Goal: Task Accomplishment & Management: Use online tool/utility

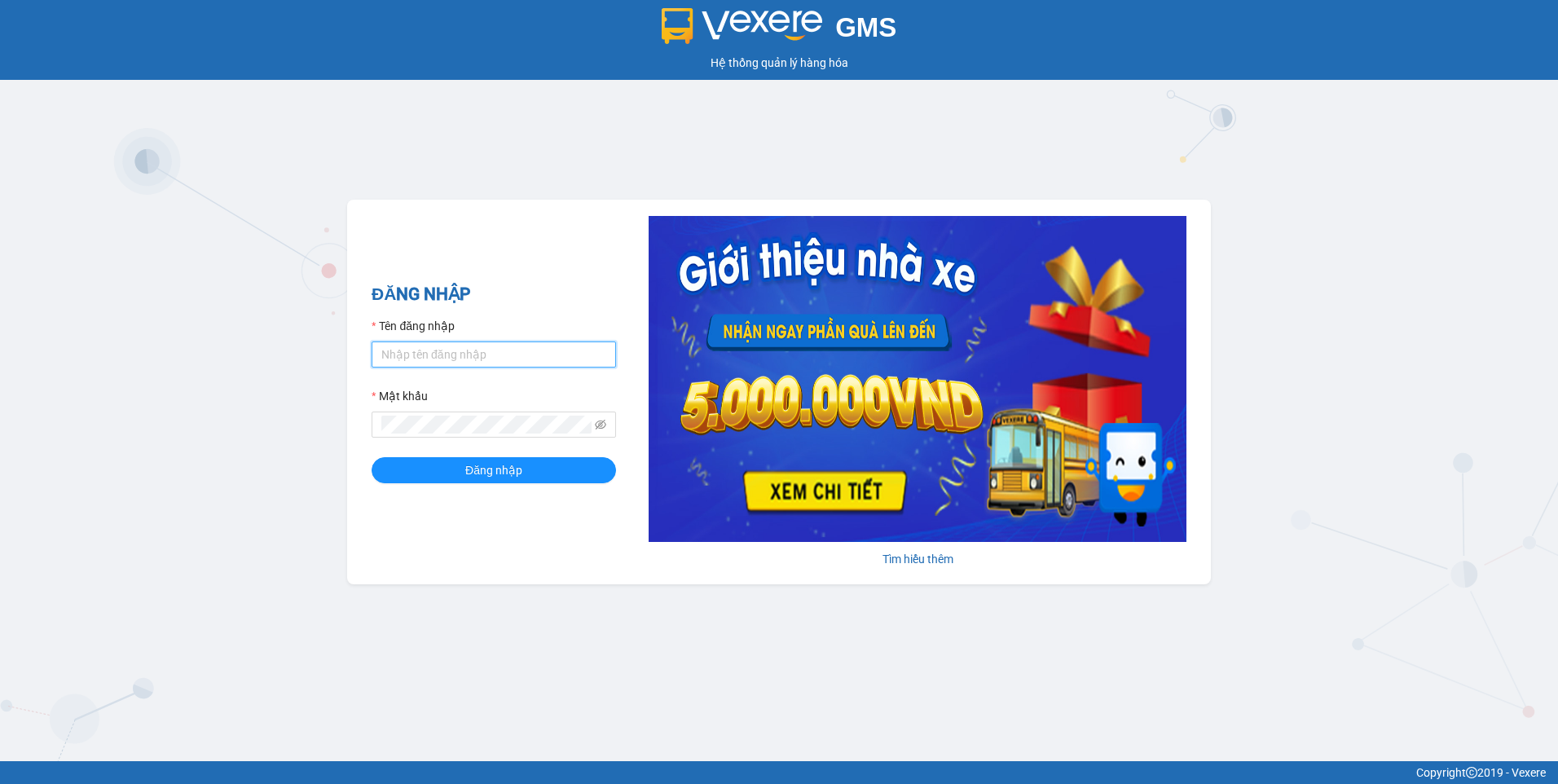
click at [580, 351] on input "Tên đăng nhập" at bounding box center [494, 355] width 245 height 26
type input "H"
type input "hieubt.minhtam"
click at [372, 457] on button "Đăng nhập" at bounding box center [494, 471] width 245 height 26
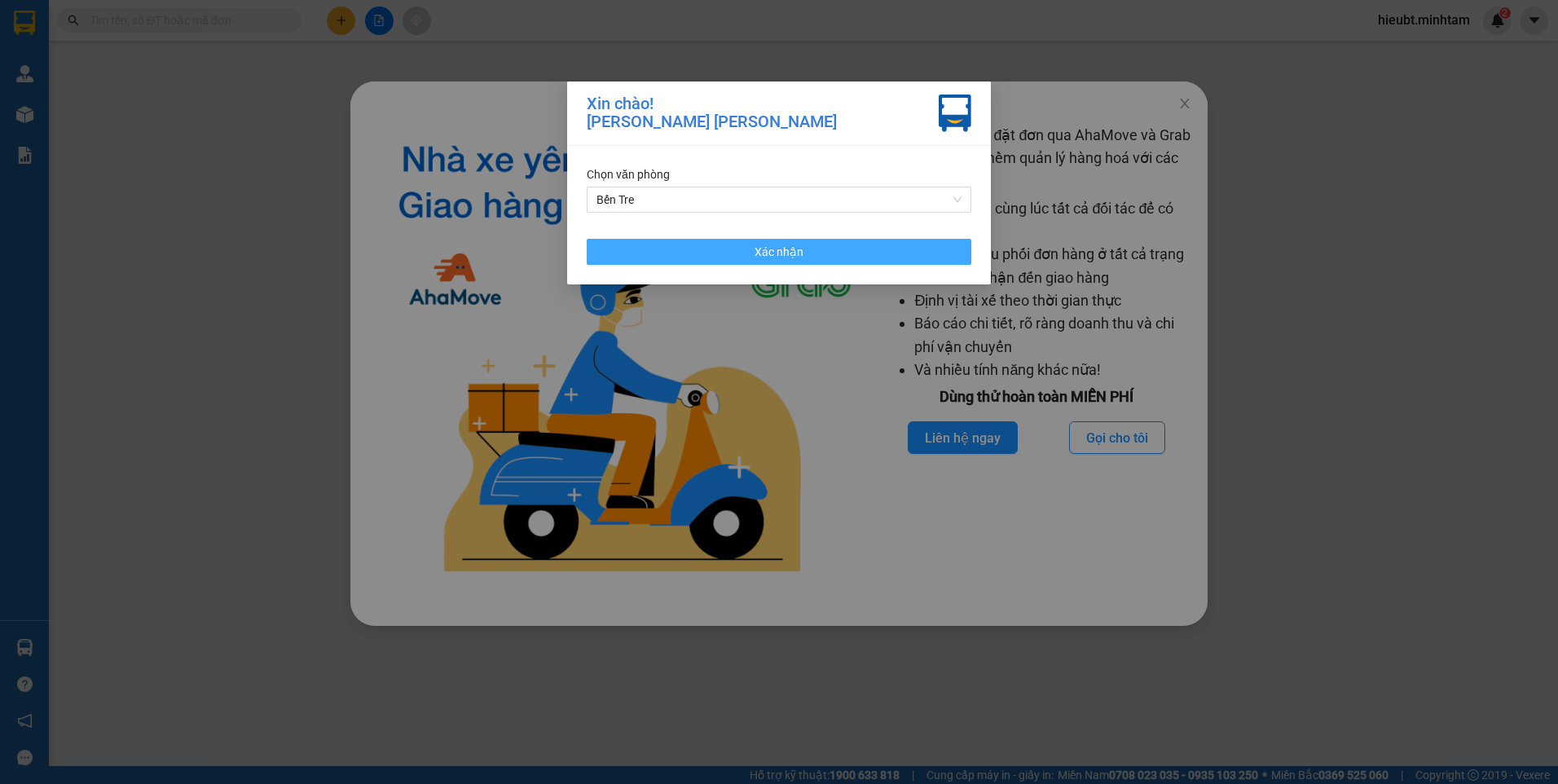
click at [847, 253] on button "Xác nhận" at bounding box center [778, 252] width 384 height 26
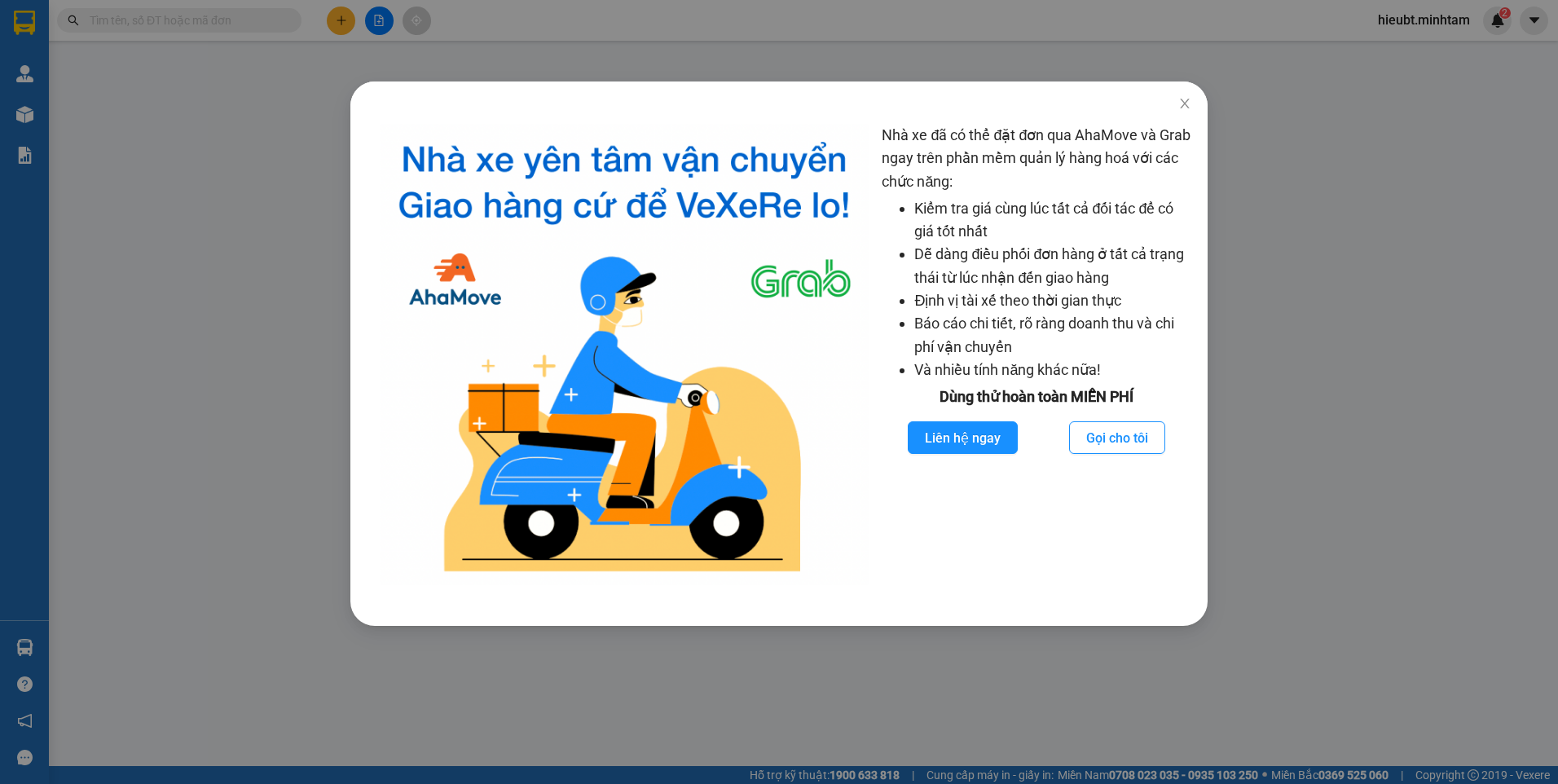
click at [813, 350] on img at bounding box center [624, 354] width 489 height 461
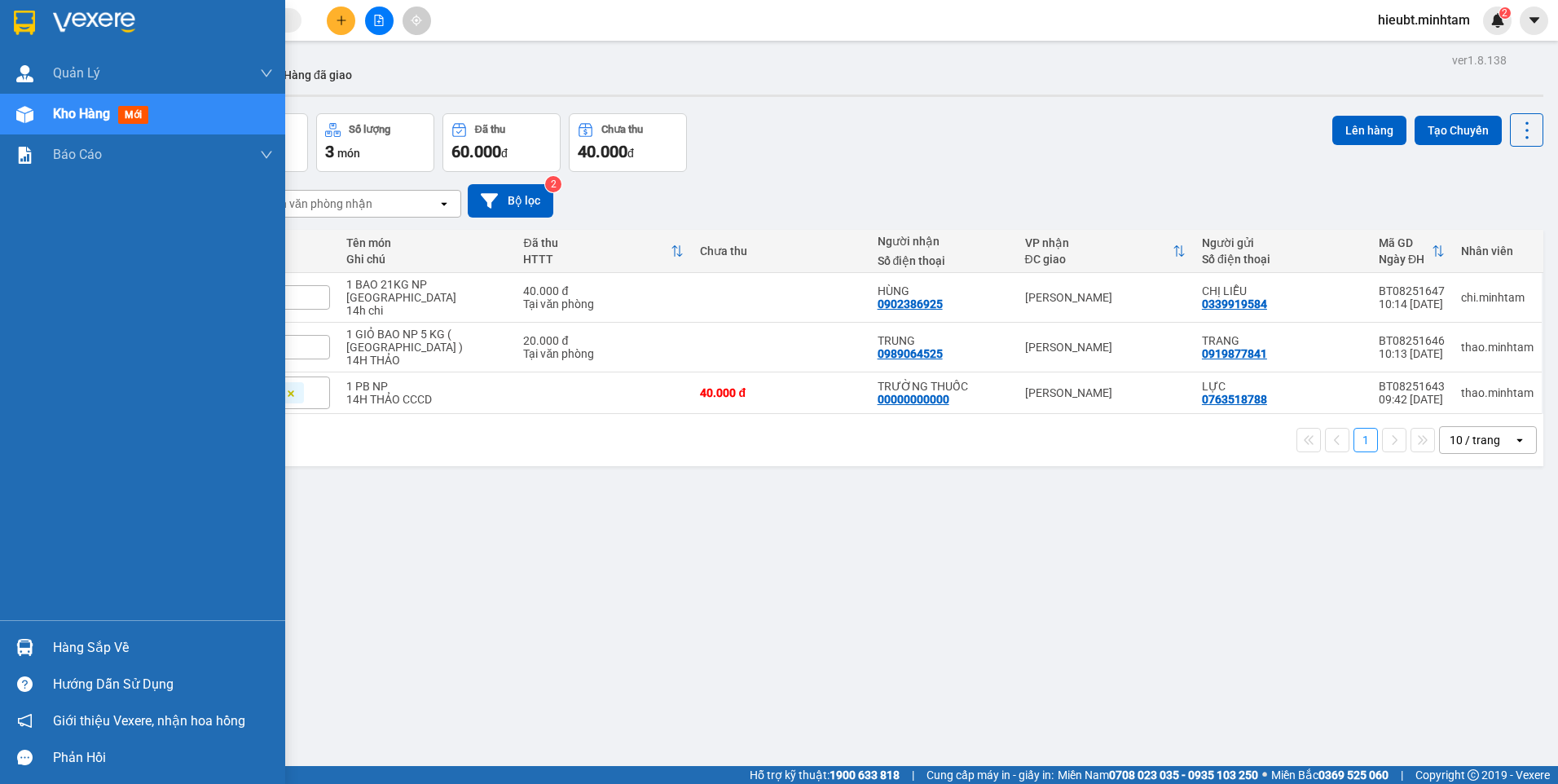
click at [35, 25] on img at bounding box center [25, 23] width 21 height 25
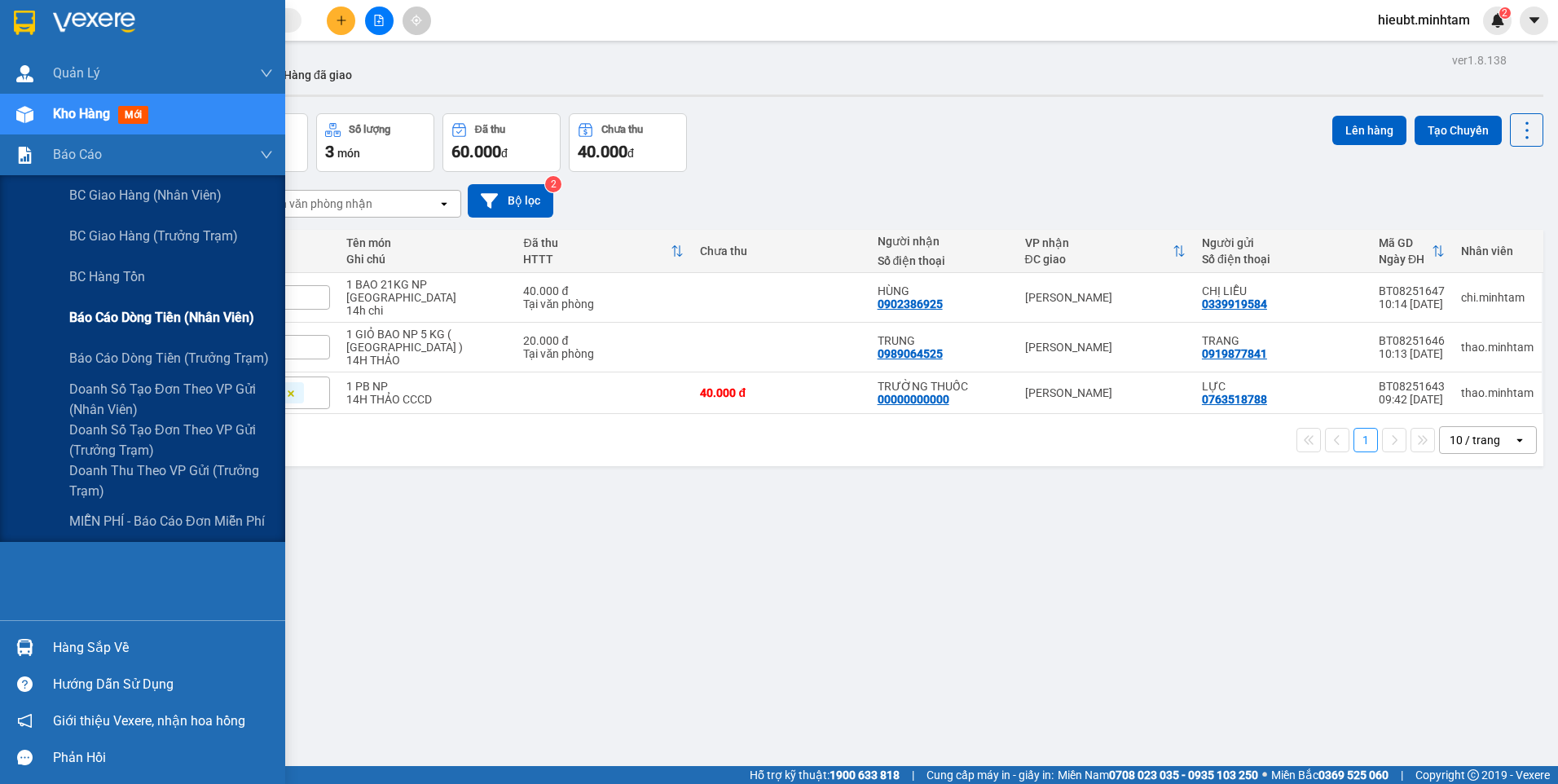
click at [177, 318] on span "Báo cáo dòng tiền (nhân viên)" at bounding box center [161, 317] width 185 height 20
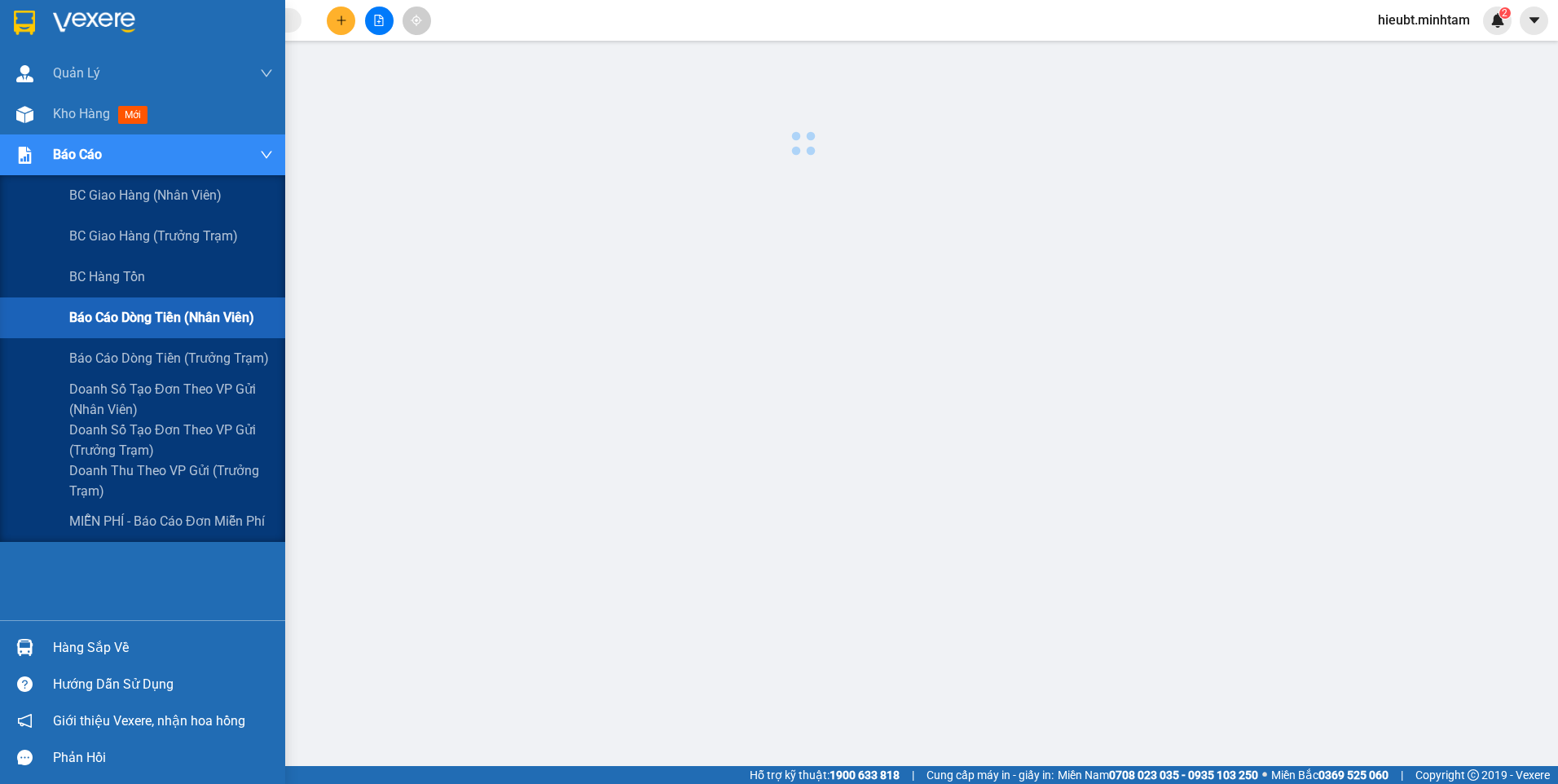
drag, startPoint x: 420, startPoint y: 462, endPoint x: 381, endPoint y: 426, distance: 53.1
click at [414, 453] on div at bounding box center [804, 415] width 1493 height 733
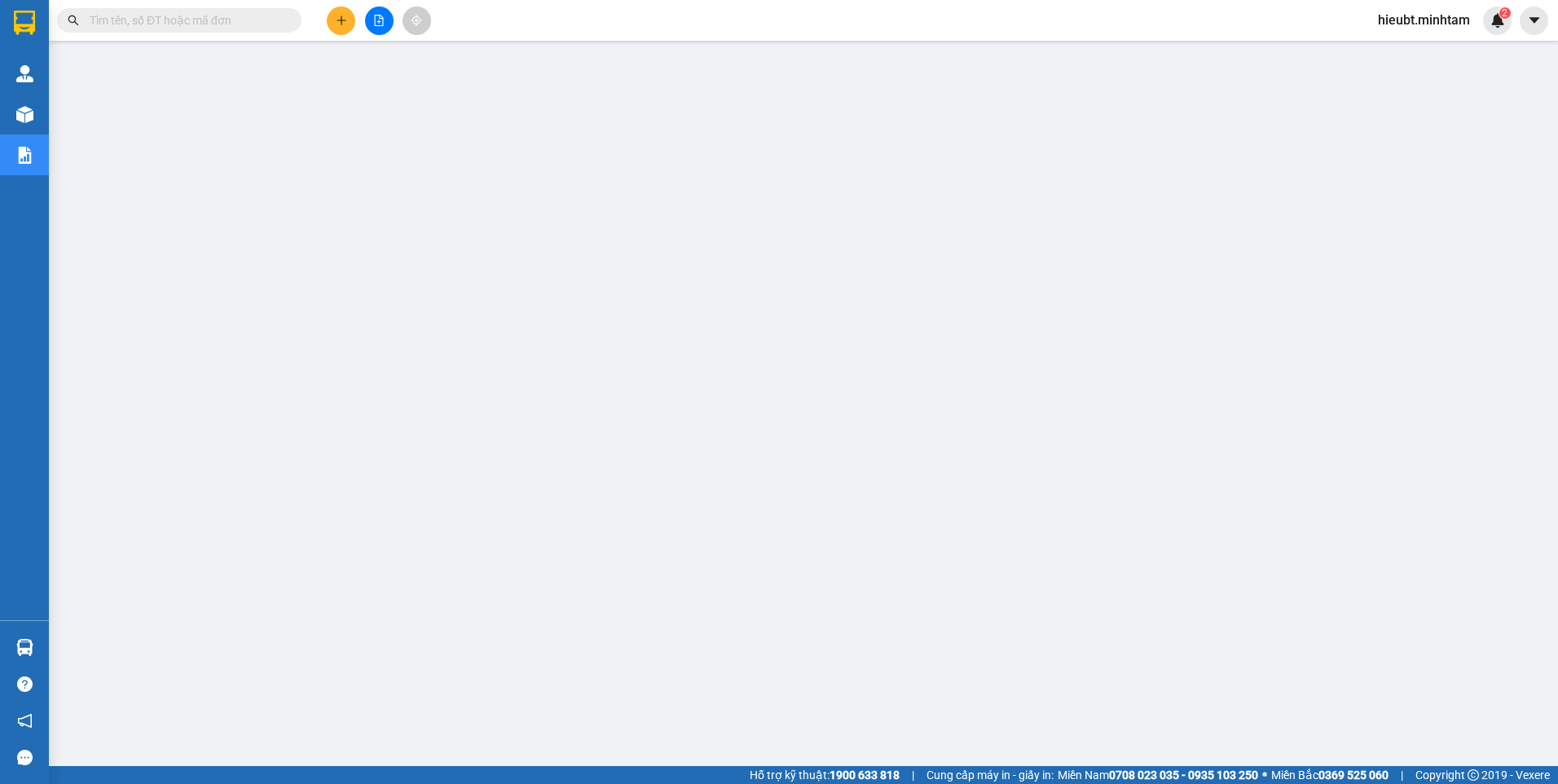
click at [194, 23] on input "text" at bounding box center [185, 20] width 193 height 18
click at [226, 18] on input "text" at bounding box center [185, 20] width 193 height 18
paste input "SG08253321"
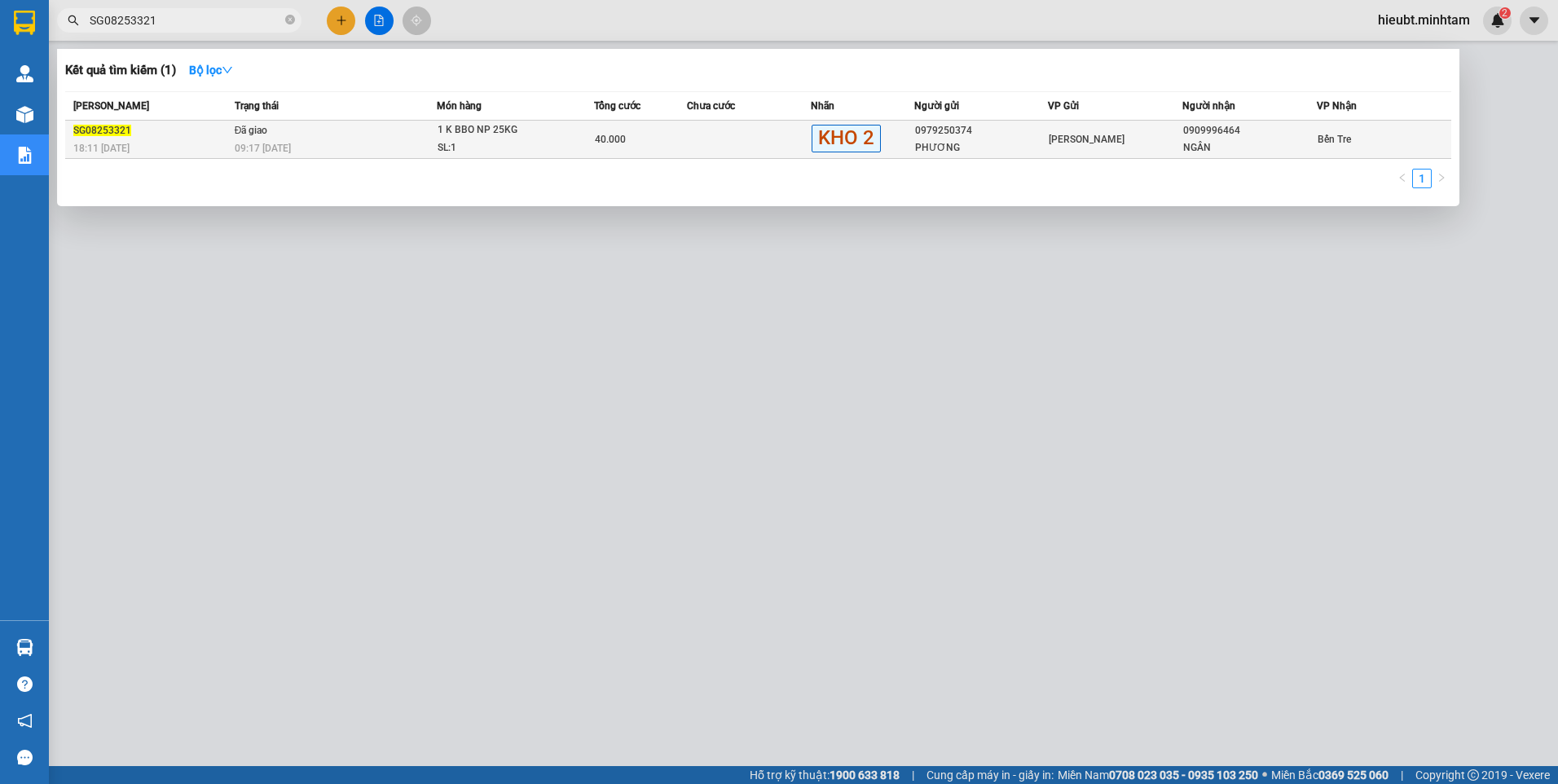
type input "SG08253321"
click at [353, 132] on td "Đã giao 09:17 [DATE]" at bounding box center [333, 139] width 206 height 38
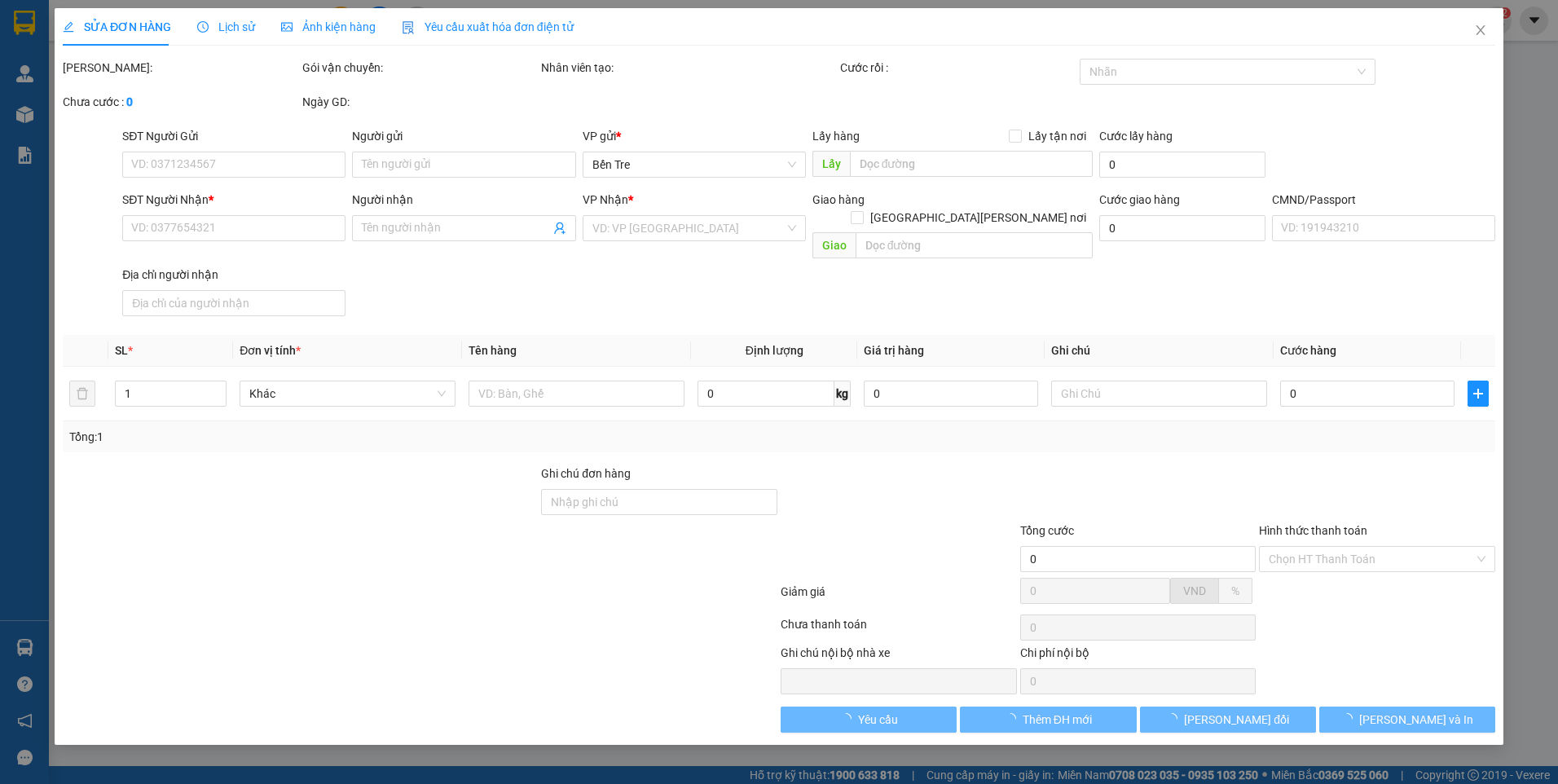
click at [222, 23] on span "Lịch sử" at bounding box center [226, 26] width 58 height 13
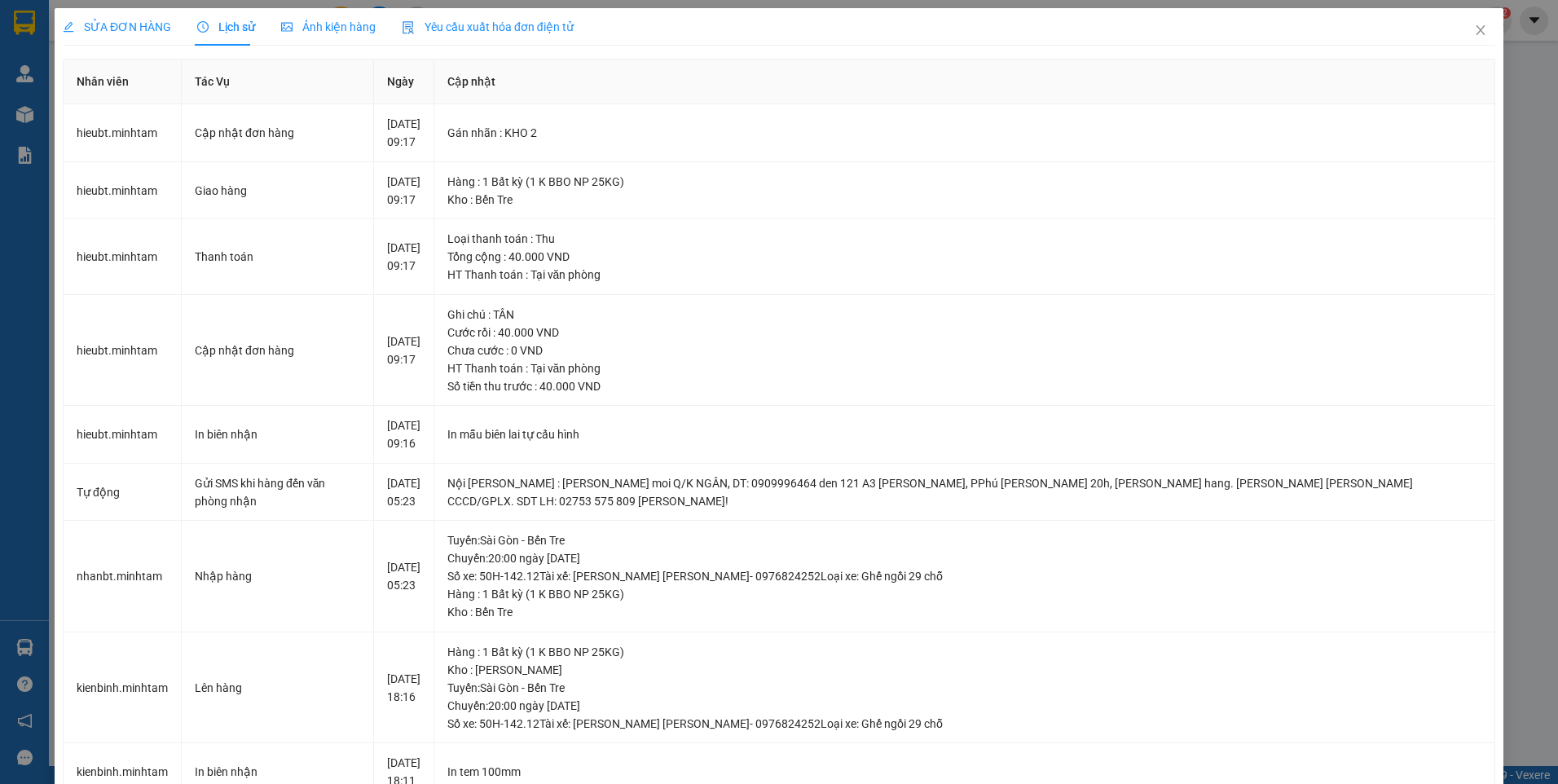
click at [132, 21] on span "SỬA ĐƠN HÀNG" at bounding box center [117, 26] width 109 height 13
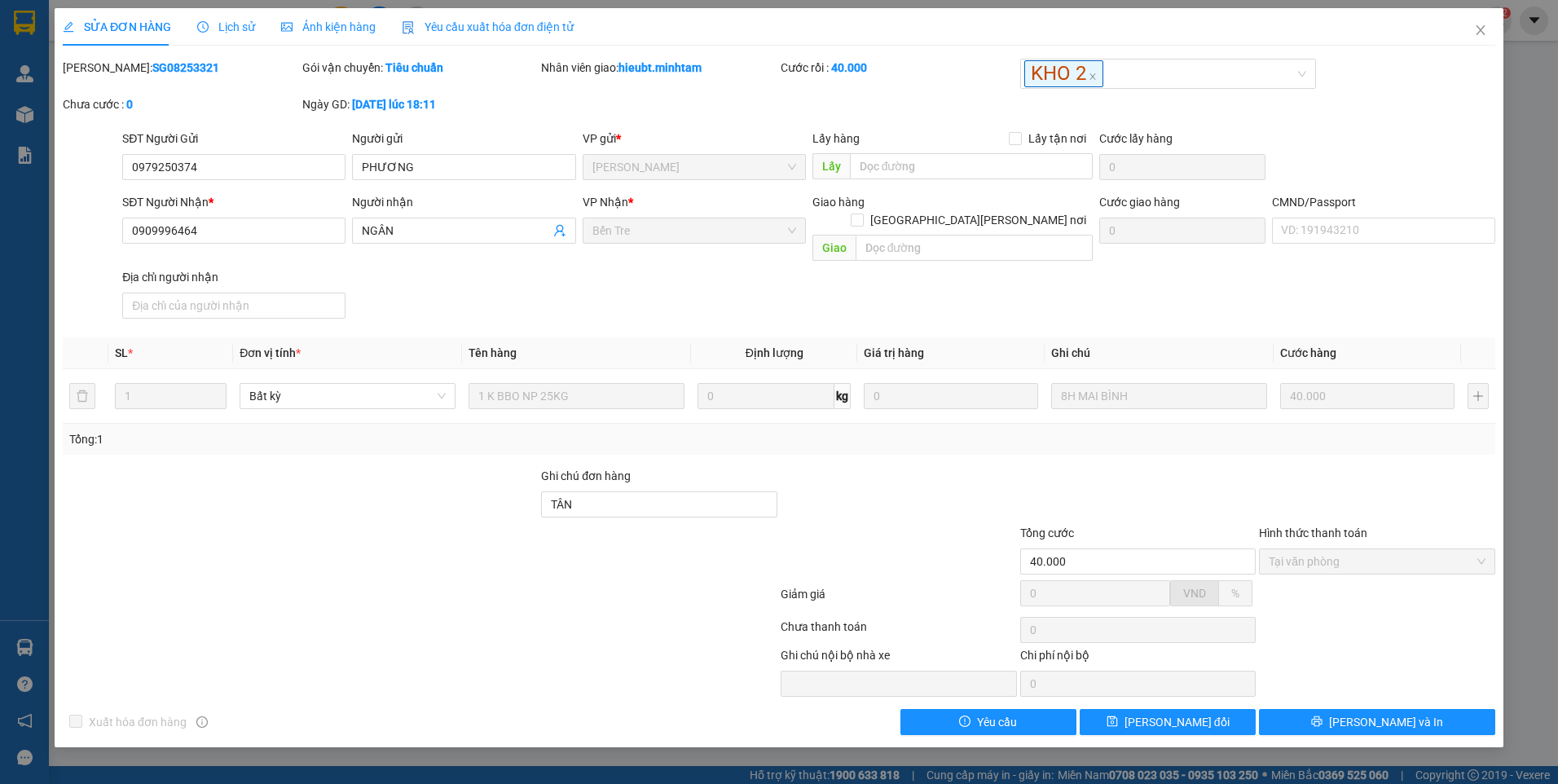
click at [235, 31] on span "Lịch sử" at bounding box center [226, 26] width 58 height 13
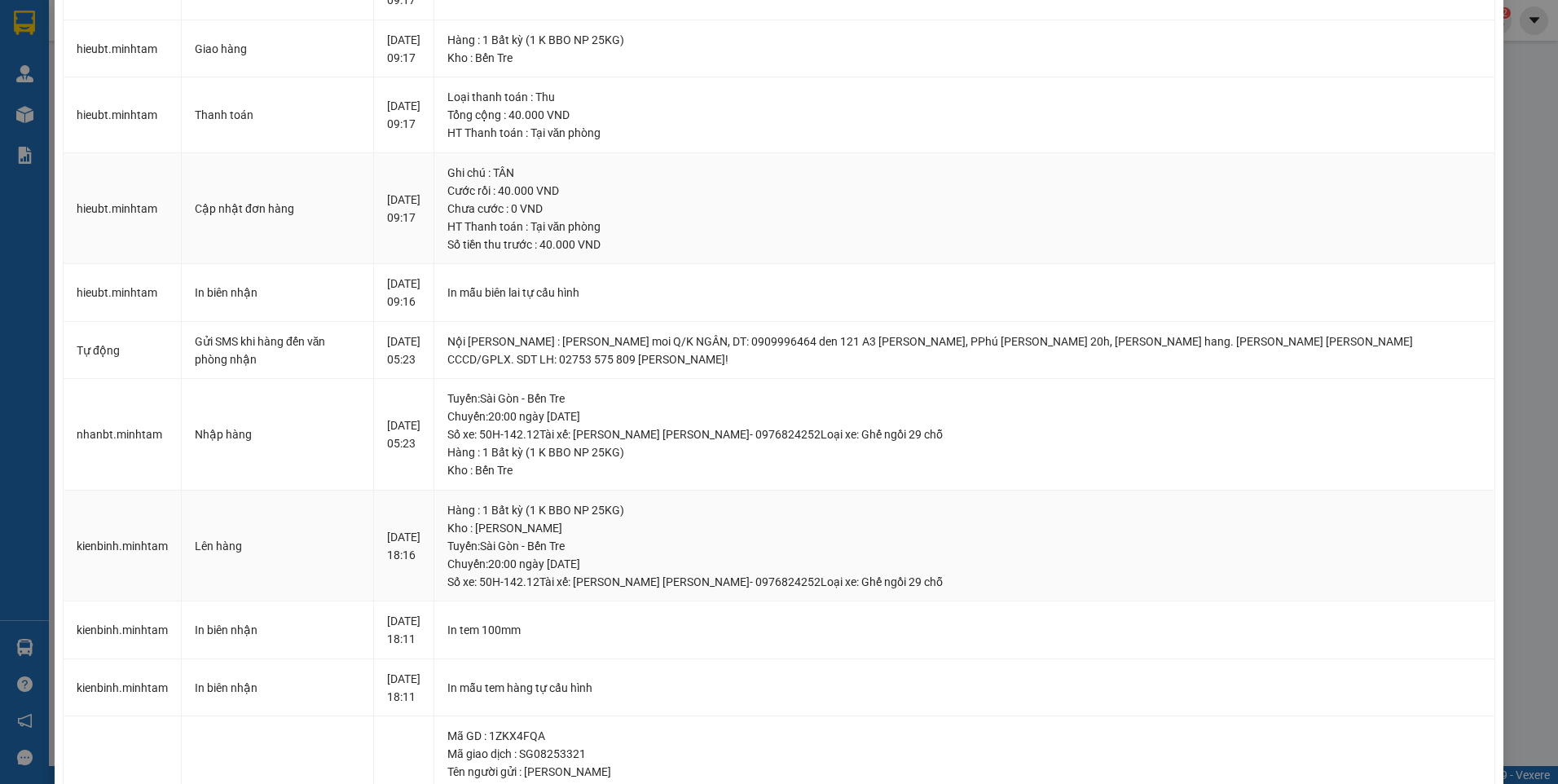
scroll to position [107, 0]
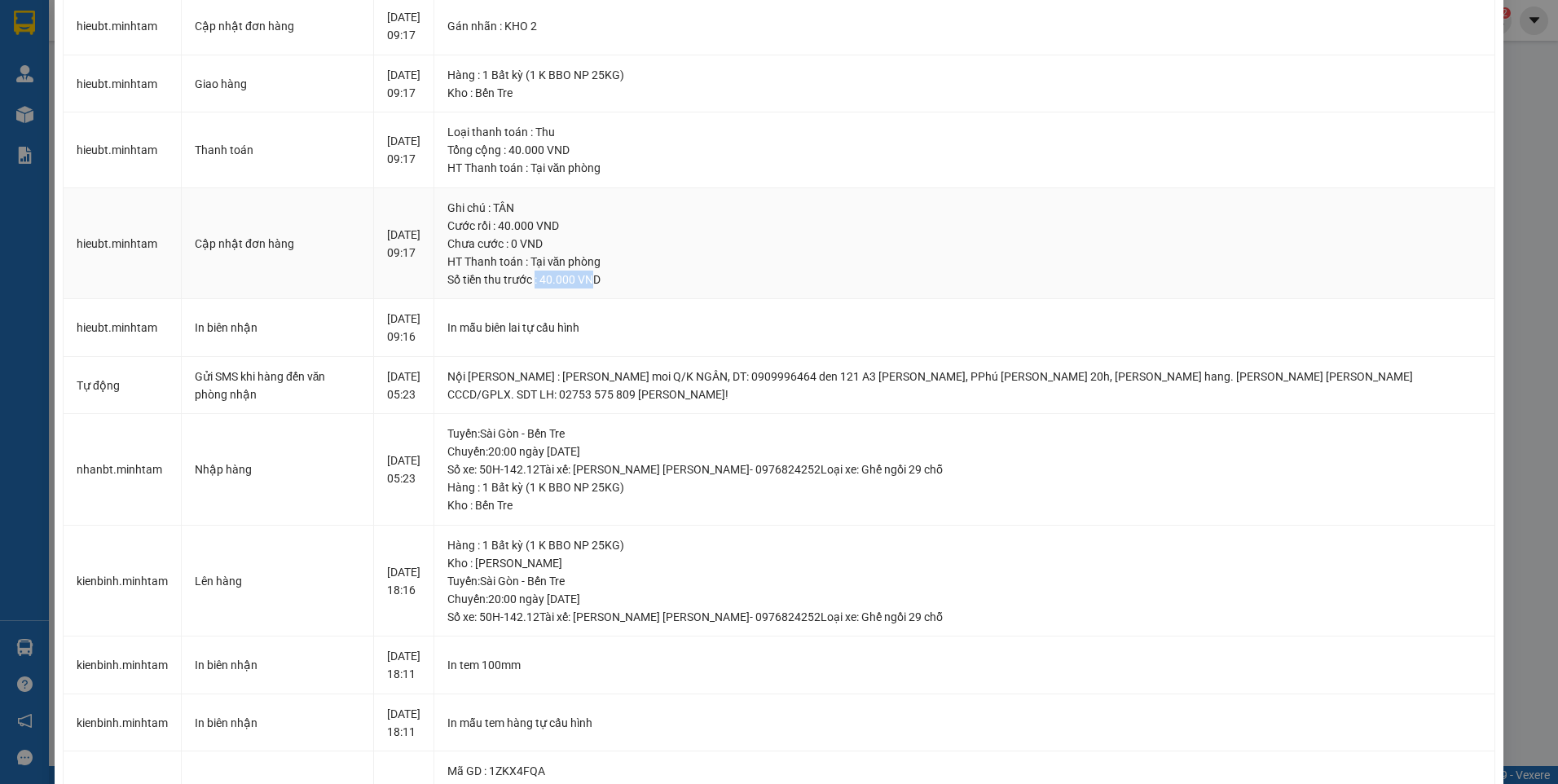
drag, startPoint x: 603, startPoint y: 280, endPoint x: 658, endPoint y: 281, distance: 55.0
click at [658, 281] on div "Số tiền thu trước : 40.000 VND" at bounding box center [965, 279] width 1035 height 18
drag, startPoint x: 658, startPoint y: 281, endPoint x: 586, endPoint y: 225, distance: 91.2
click at [586, 225] on div "Cước rồi : 40.000 VND" at bounding box center [965, 225] width 1035 height 18
drag, startPoint x: 586, startPoint y: 225, endPoint x: 563, endPoint y: 149, distance: 79.4
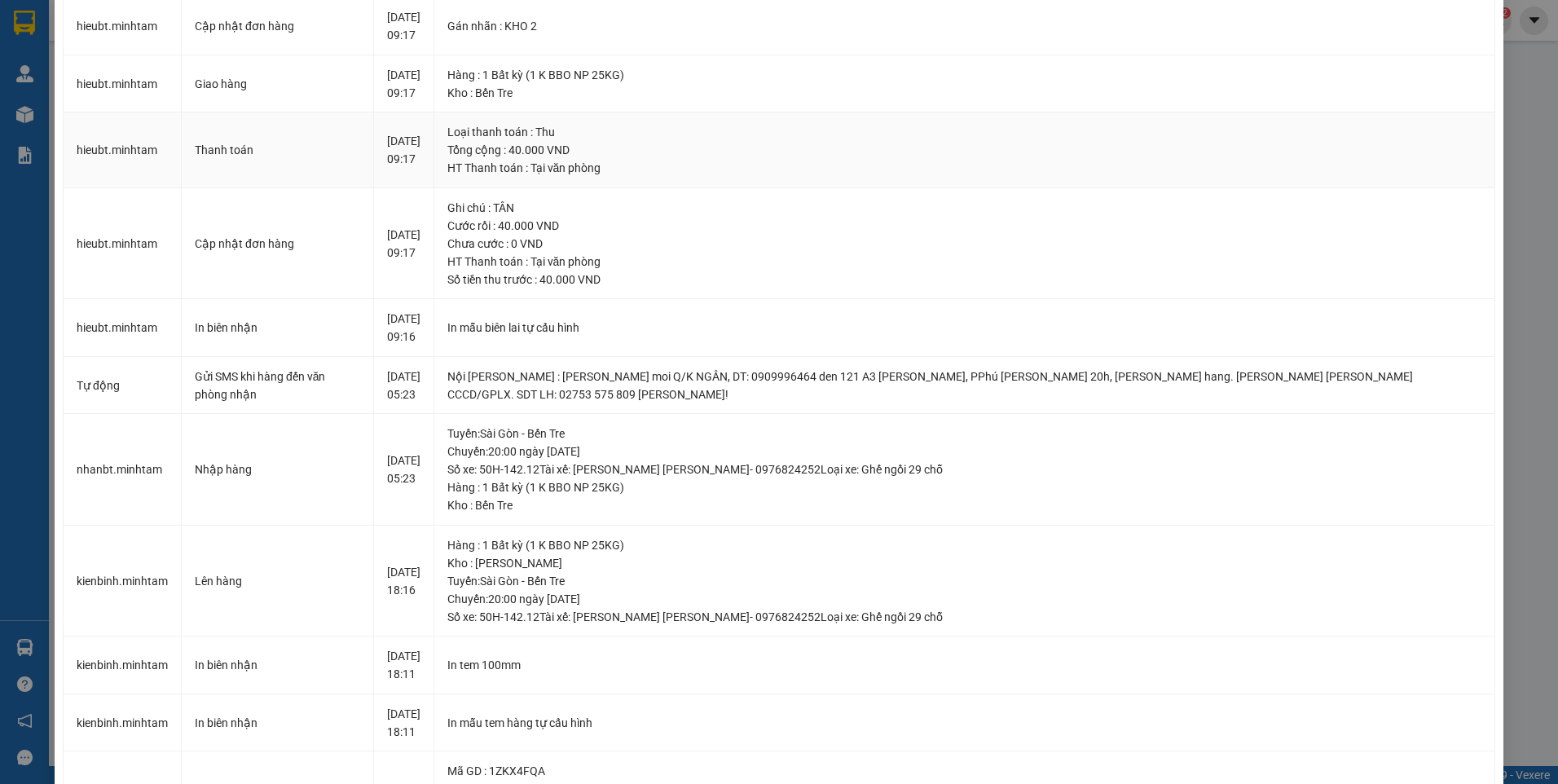
click at [563, 149] on div "Tổng cộng : 40.000 VND" at bounding box center [965, 150] width 1035 height 18
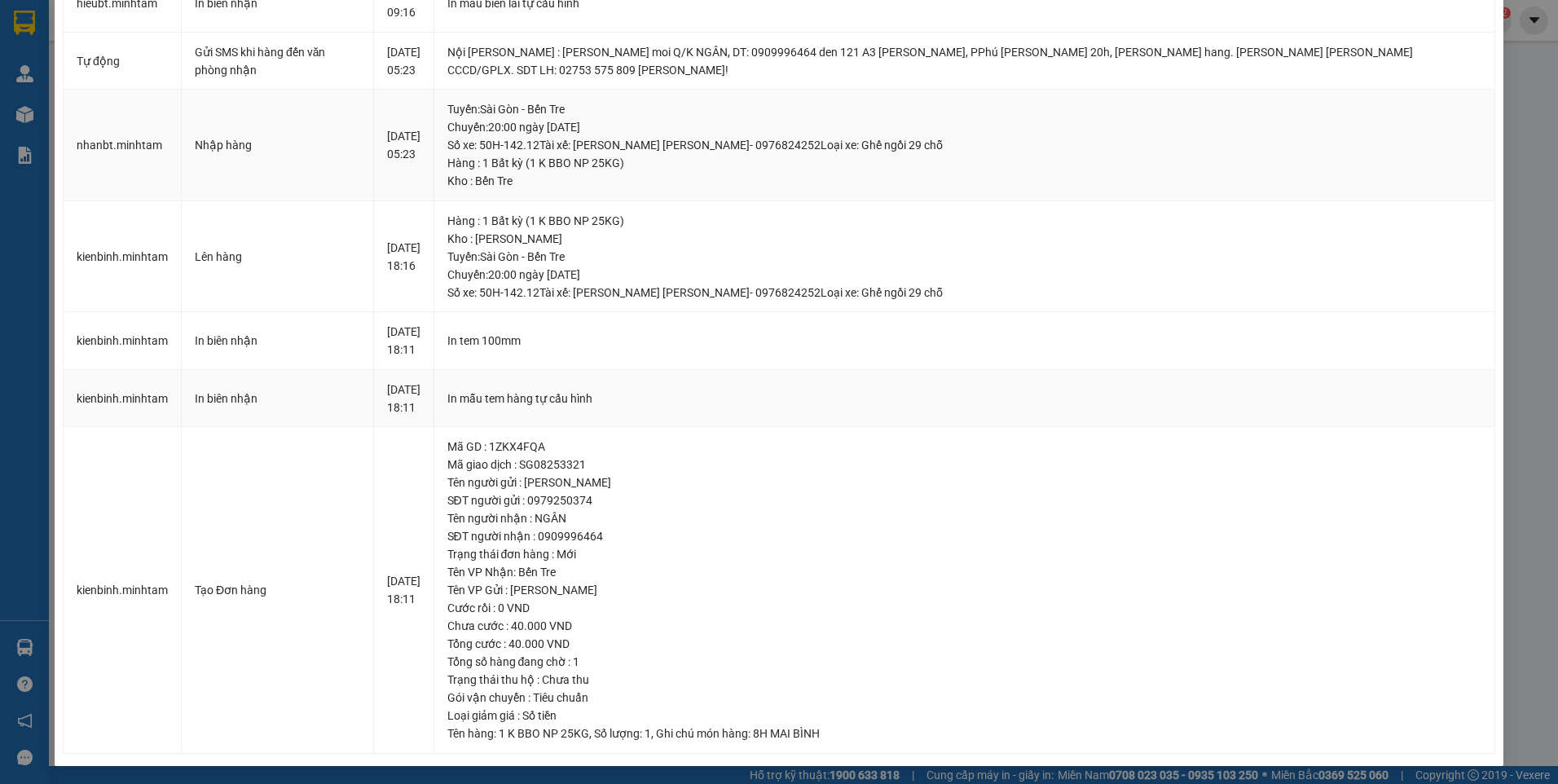
scroll to position [433, 0]
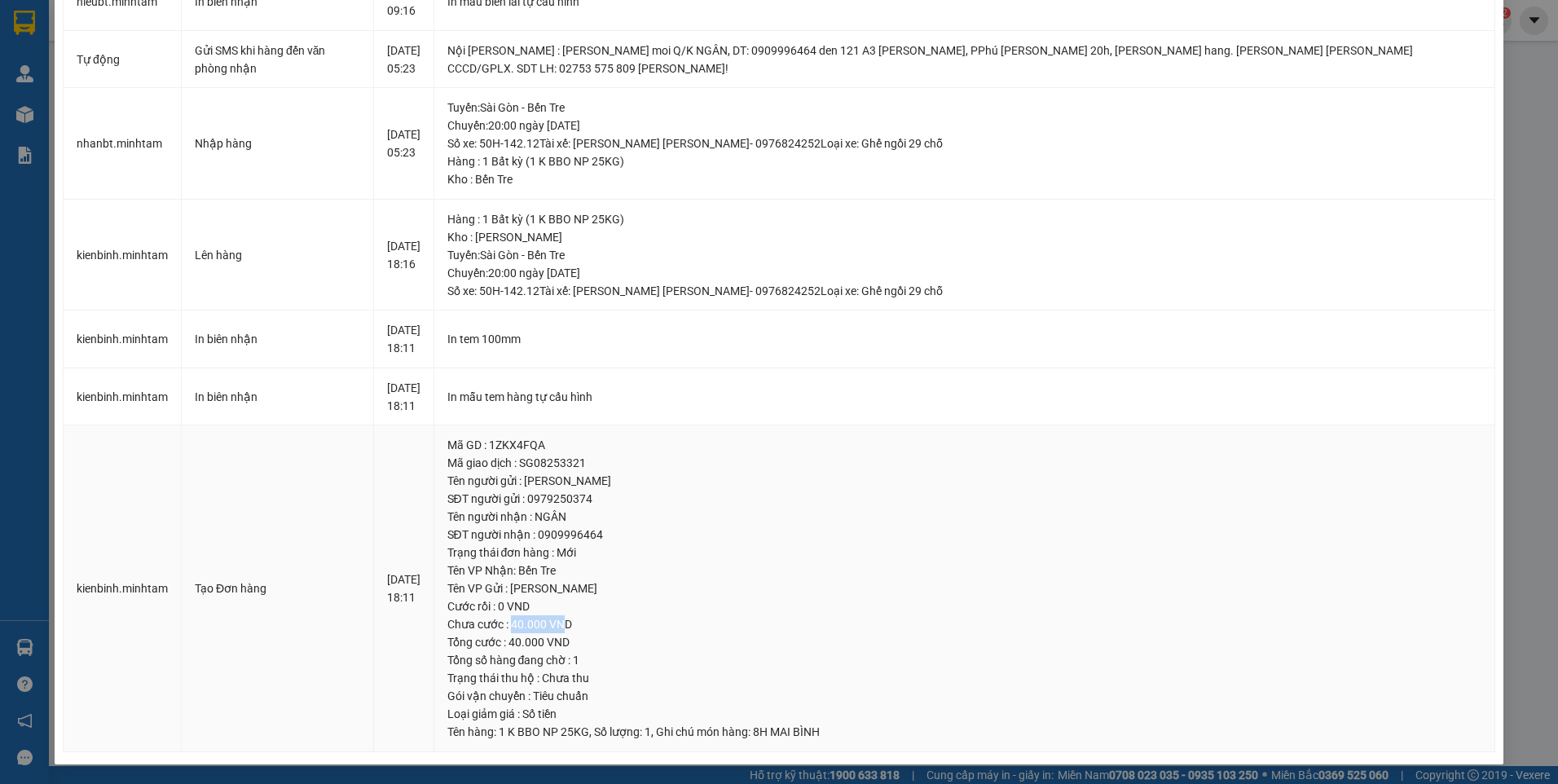
drag, startPoint x: 577, startPoint y: 619, endPoint x: 632, endPoint y: 616, distance: 55.1
click at [632, 616] on div "Chưa cước : 40.000 VND" at bounding box center [965, 624] width 1035 height 18
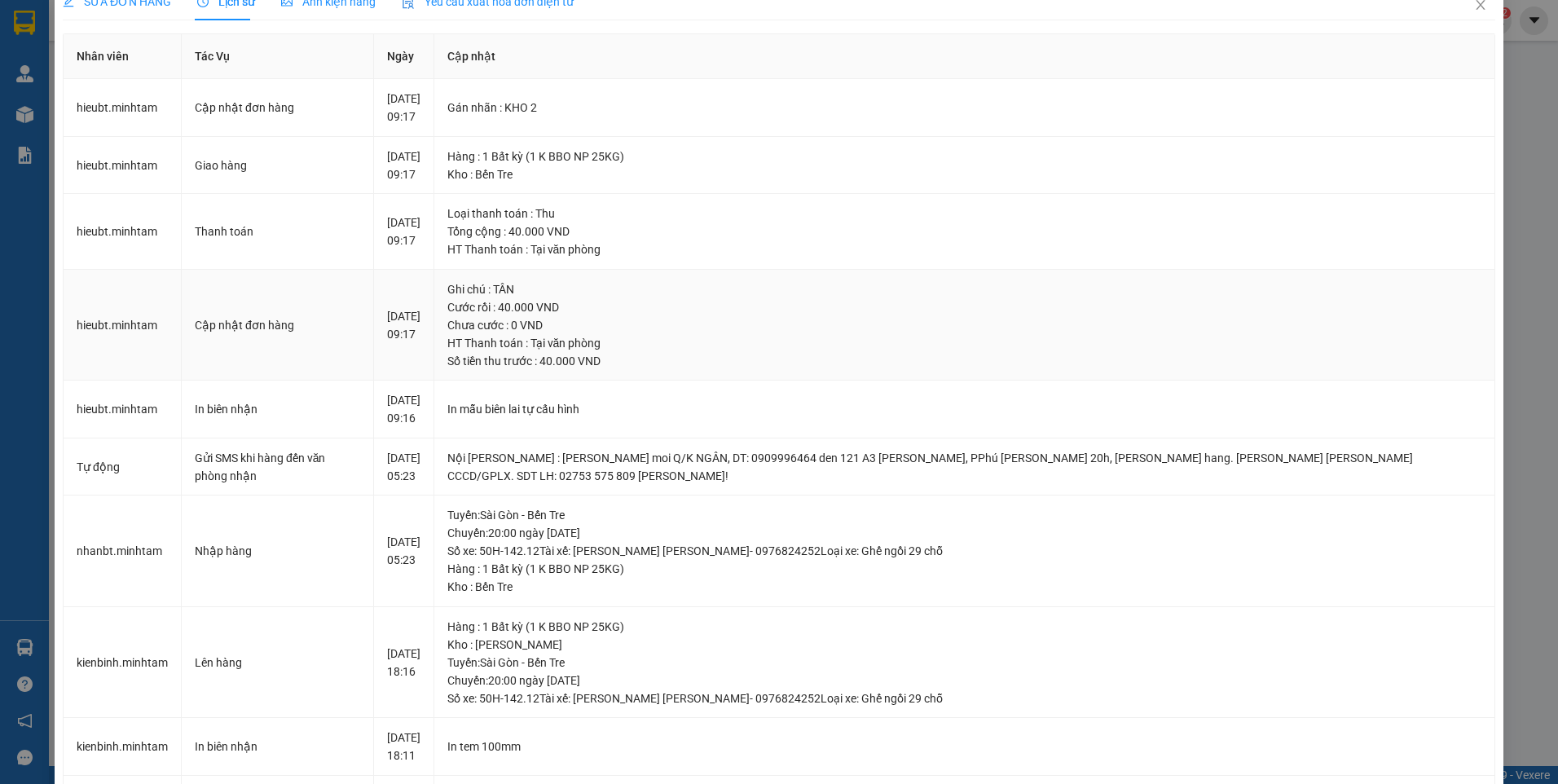
scroll to position [0, 0]
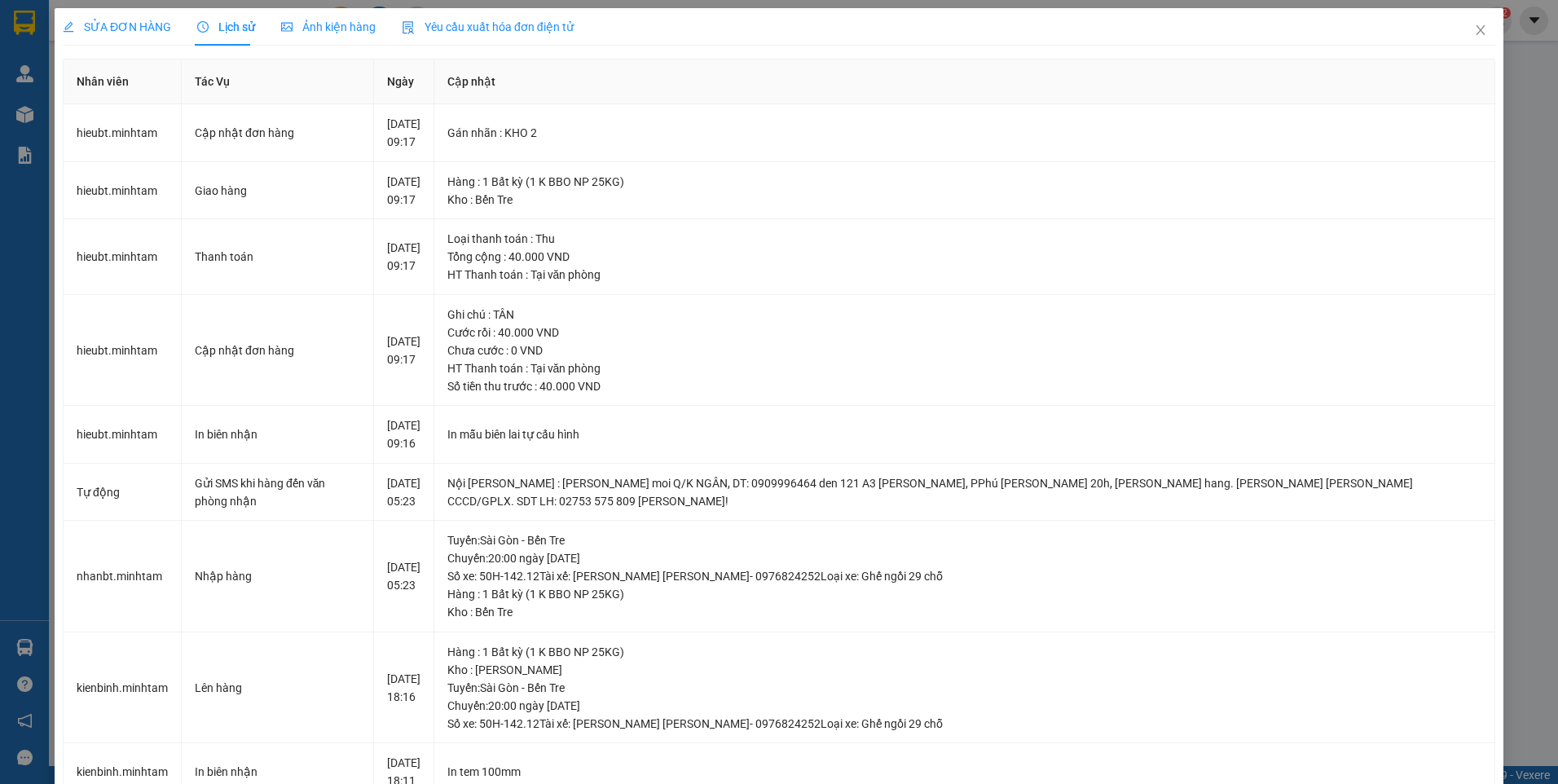
click at [94, 12] on div "SỬA ĐƠN HÀNG" at bounding box center [117, 26] width 109 height 37
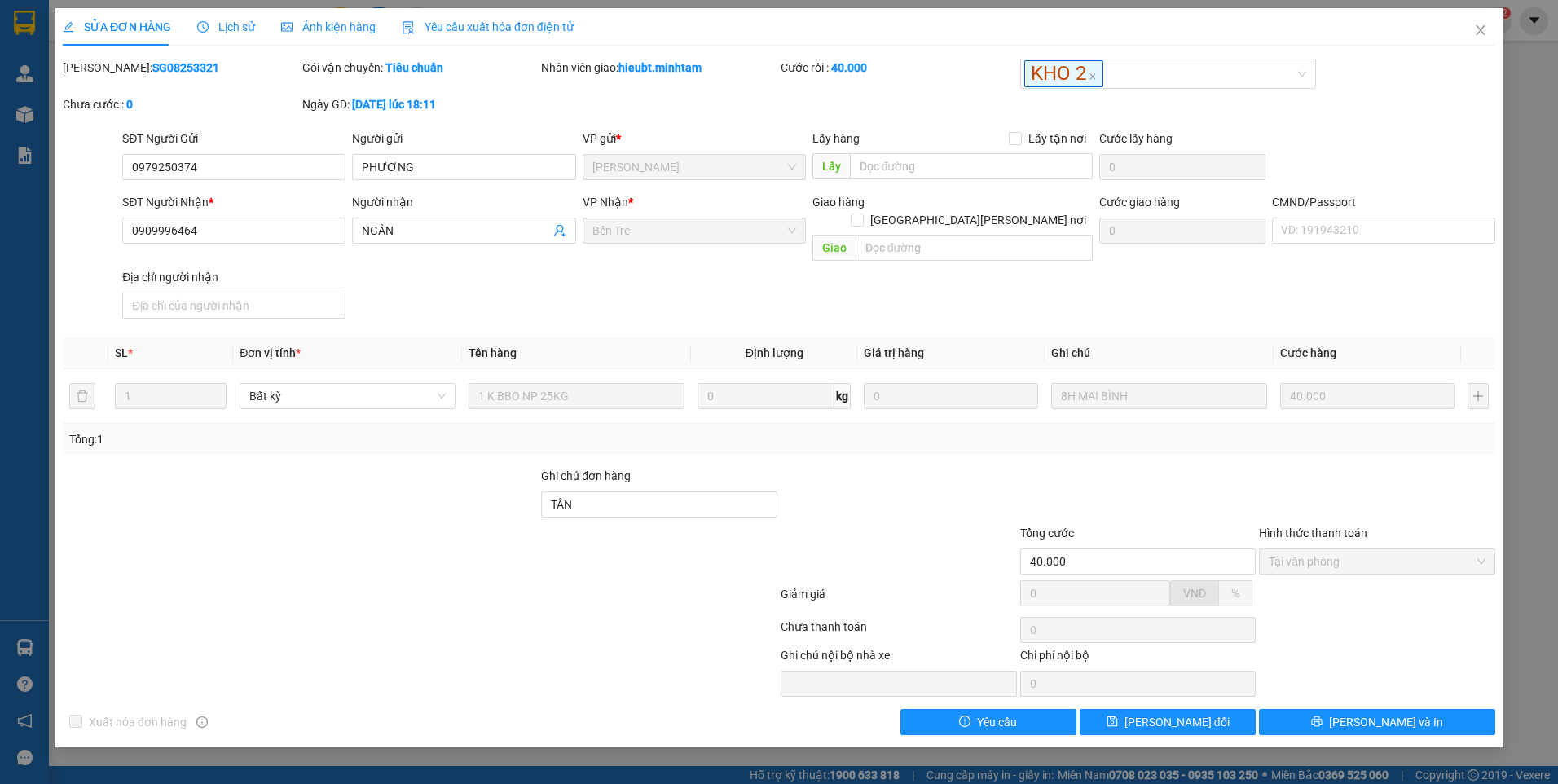
click at [785, 290] on div "SĐT Người [PERSON_NAME] * 0909996464 Người [PERSON_NAME] [PERSON_NAME] * [PERSO…" at bounding box center [809, 259] width 1380 height 132
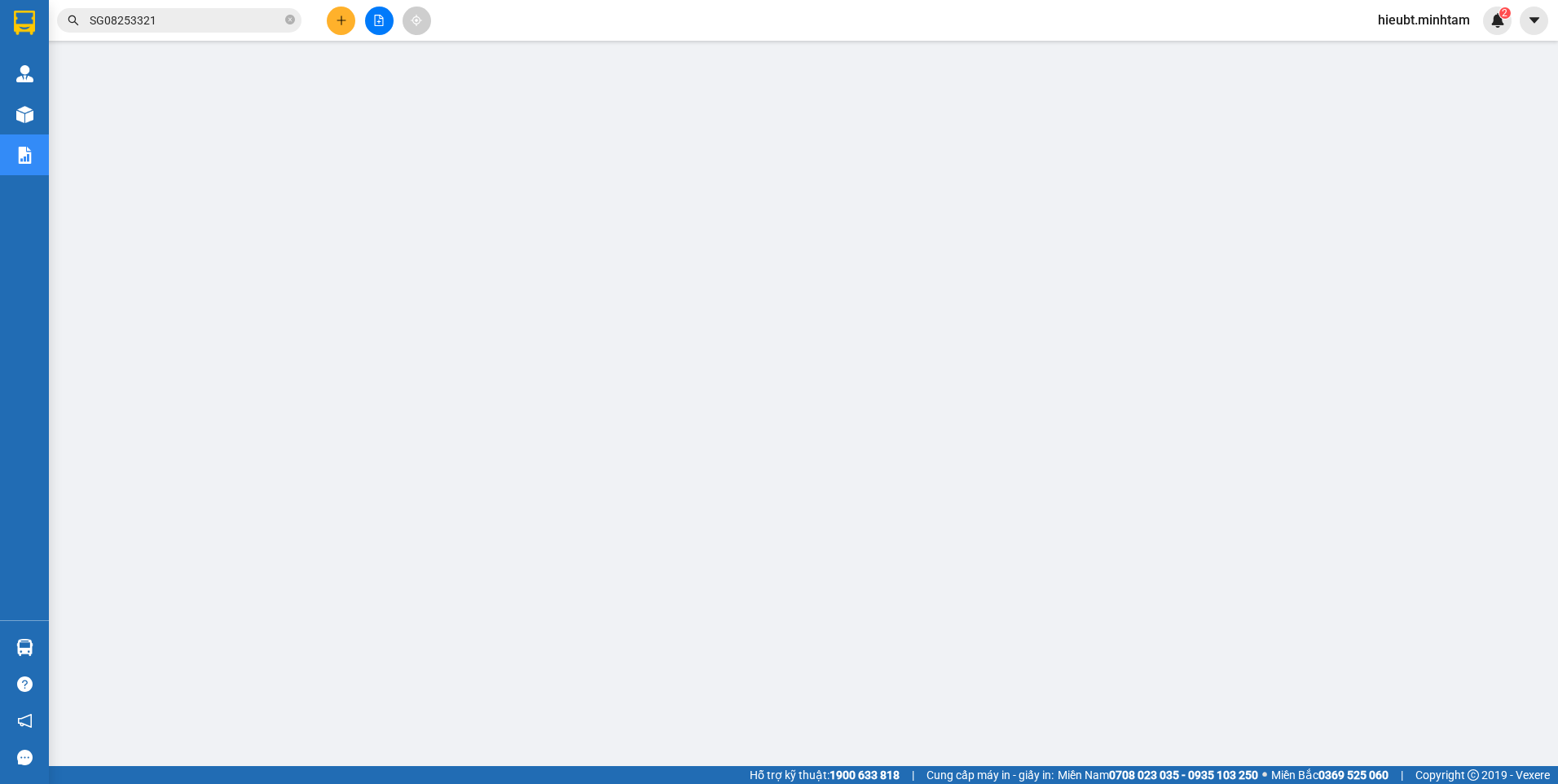
click at [147, 22] on input "SG08253321" at bounding box center [185, 20] width 193 height 18
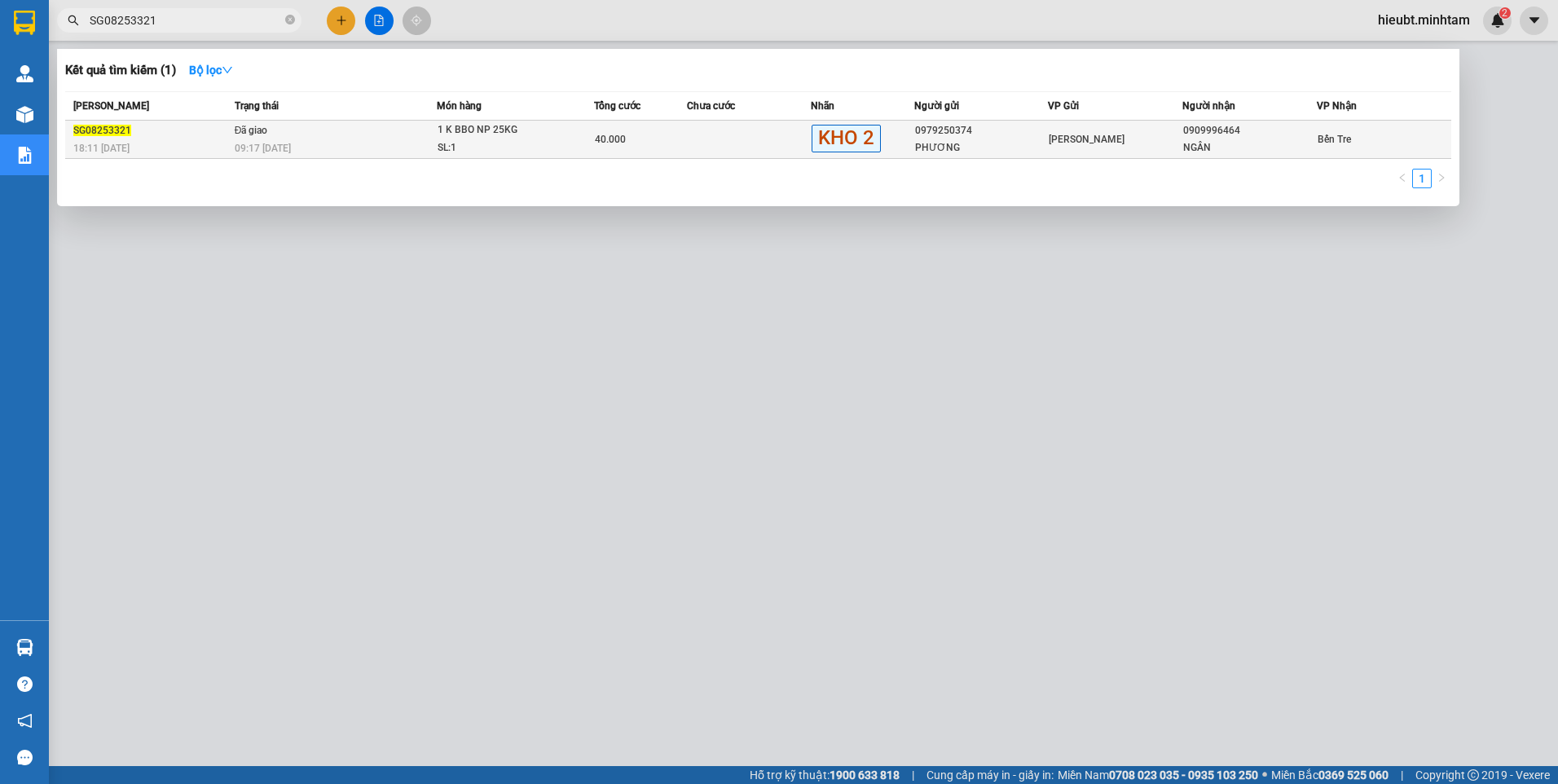
click at [178, 152] on div "18:11 [DATE]" at bounding box center [151, 148] width 156 height 18
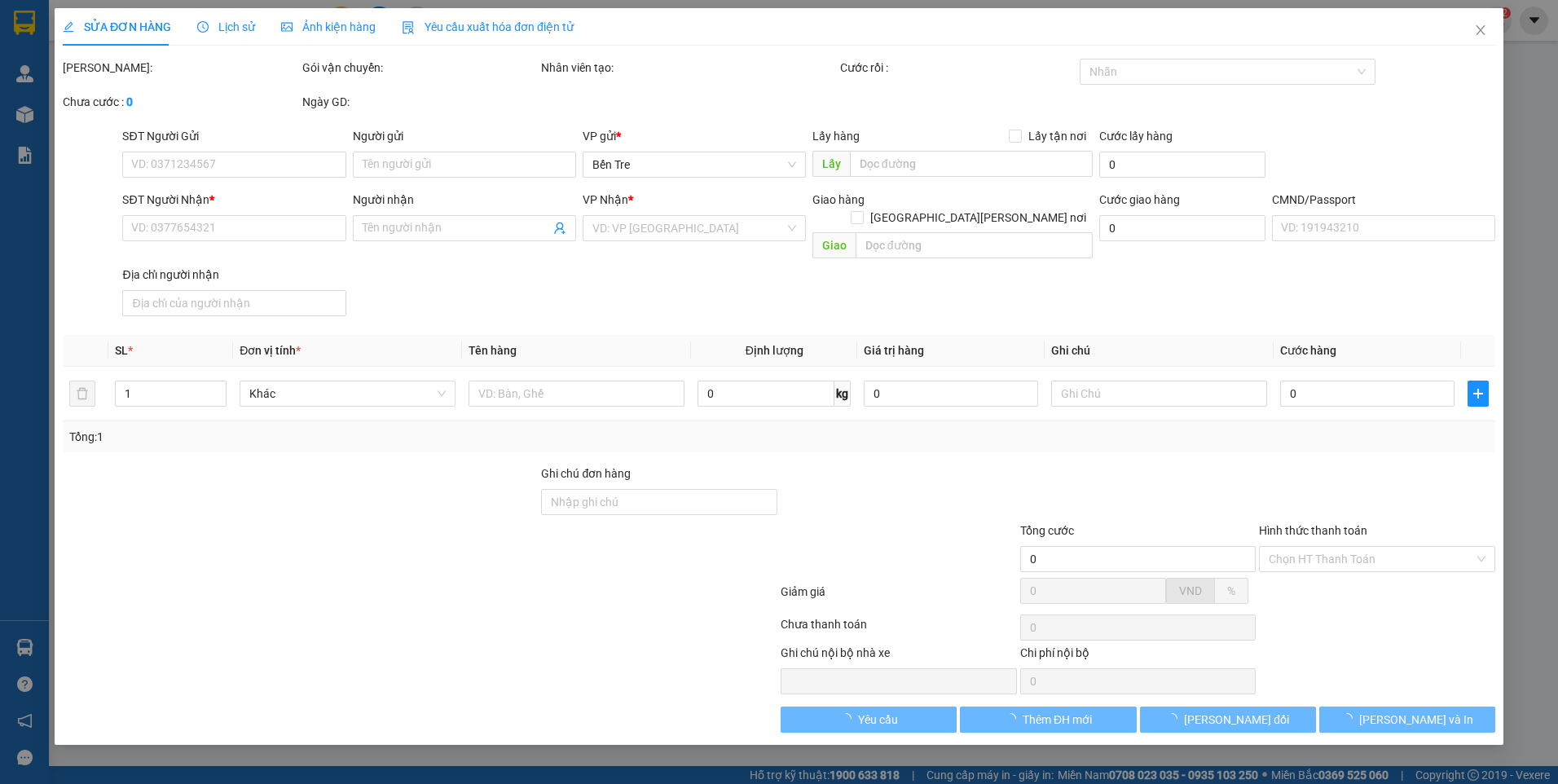
type input "0979250374"
type input "PHƯƠNG"
type input "0909996464"
type input "NGÂN"
type input "TÂN"
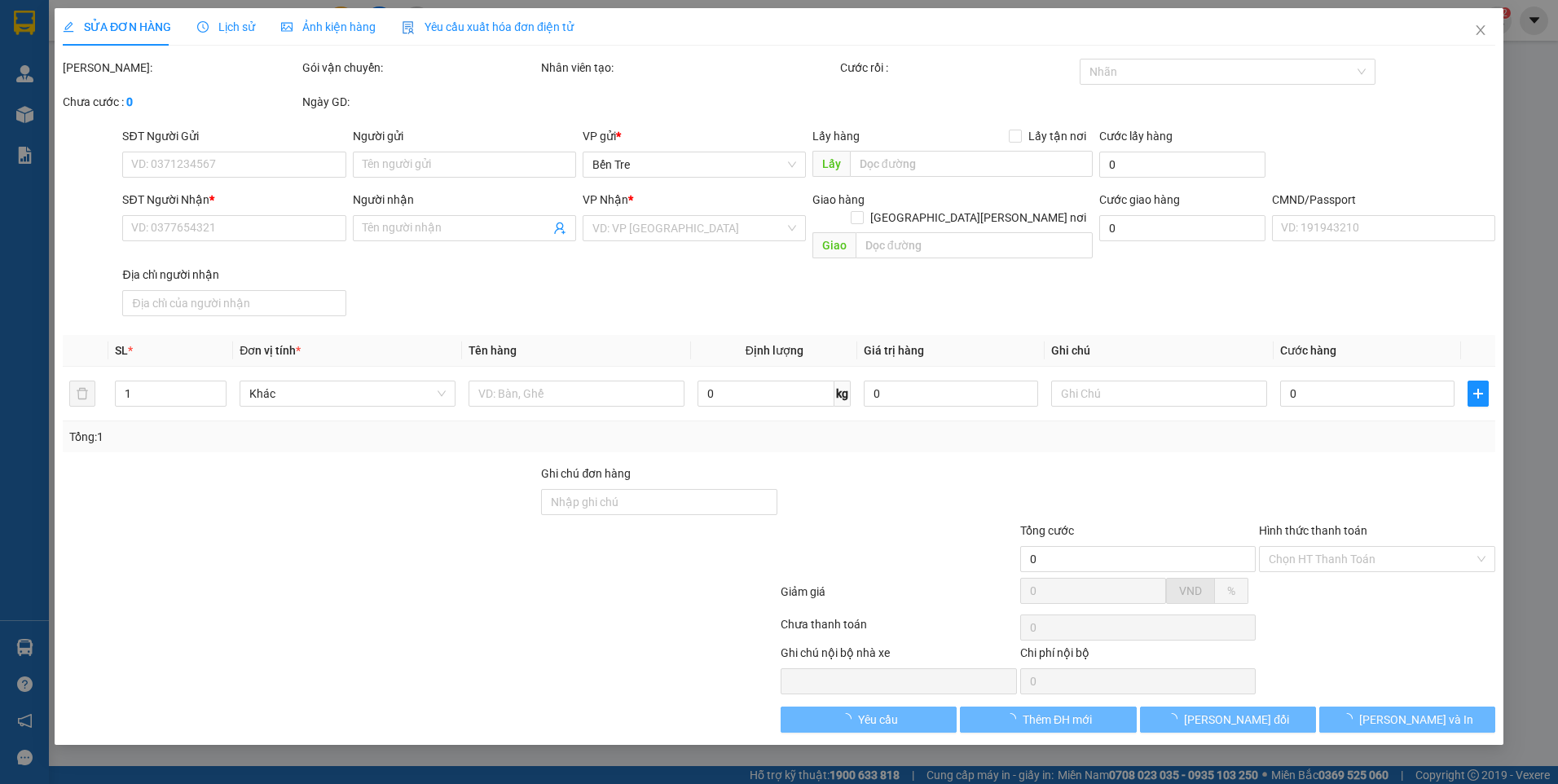
type input "40.000"
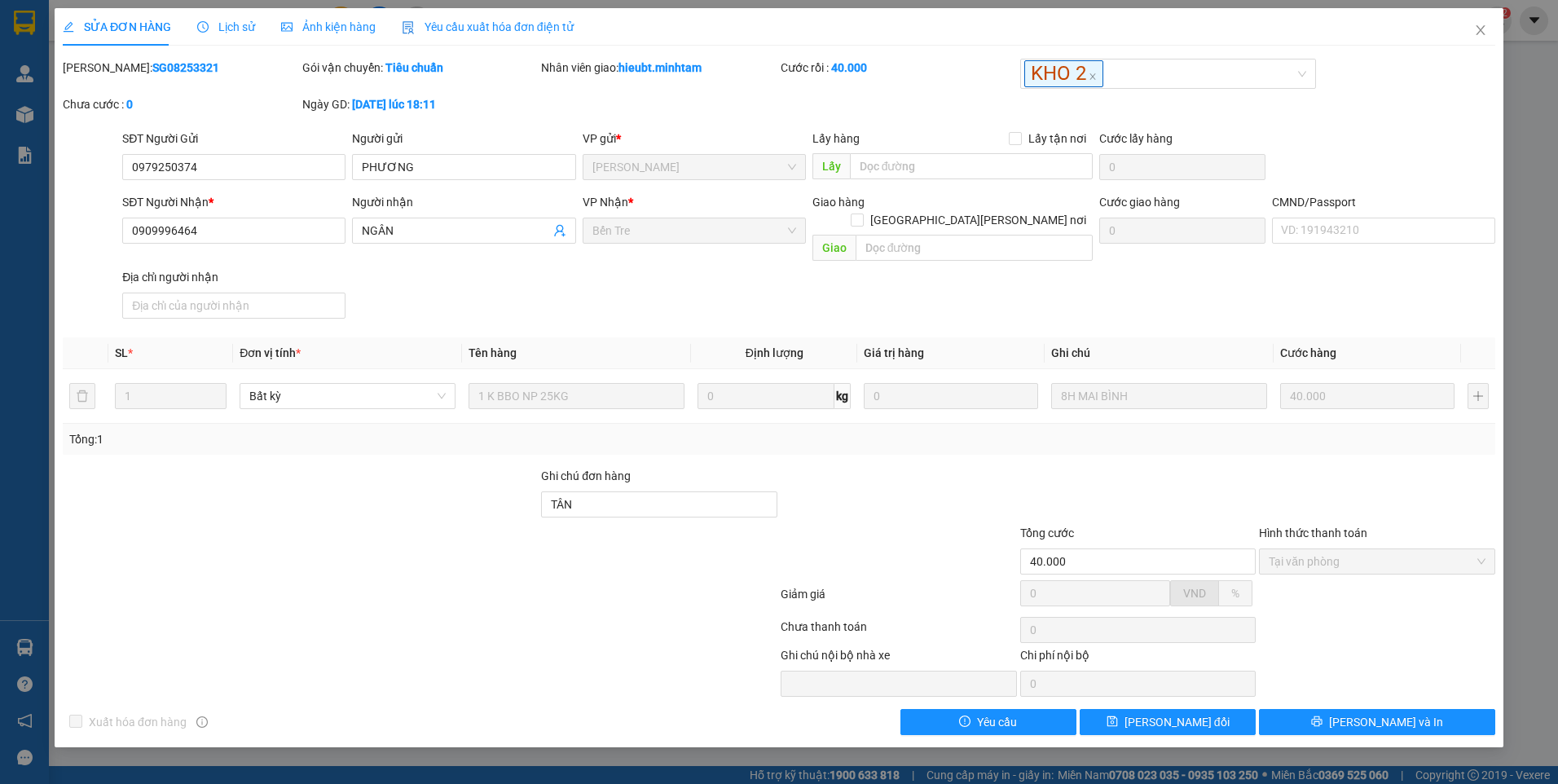
click at [244, 81] on div "Mã ĐH: SG08253321" at bounding box center [180, 77] width 239 height 37
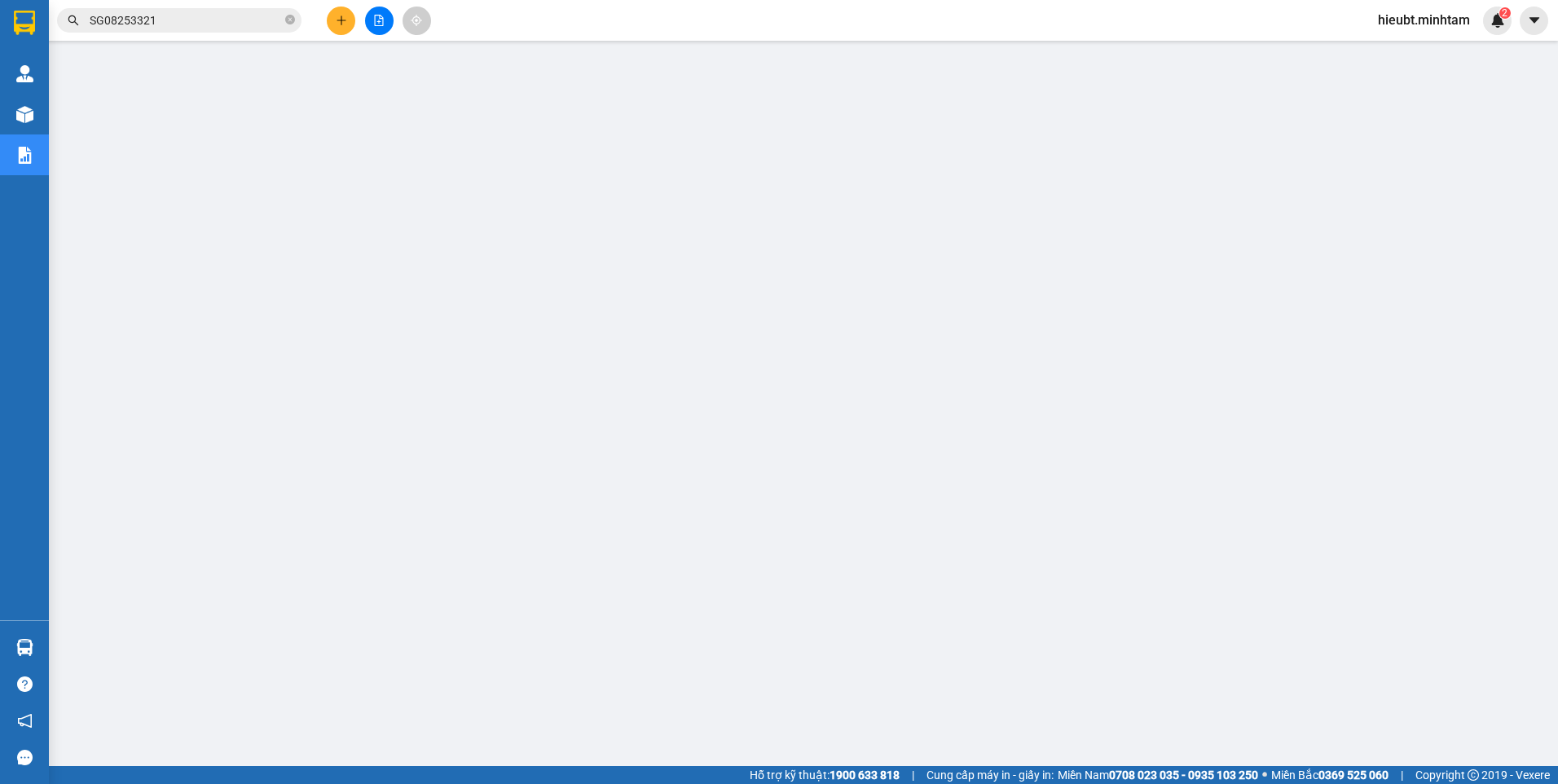
click at [1416, 27] on span "hieubt.minhtam" at bounding box center [1424, 19] width 118 height 20
click at [1411, 52] on span "Đăng xuất" at bounding box center [1431, 50] width 85 height 18
click at [236, 23] on input "text" at bounding box center [185, 20] width 193 height 18
paste input "https://guihang.vexere.com/new-report/7136"
type input "https://guihang.vexere.com/new-report/7136"
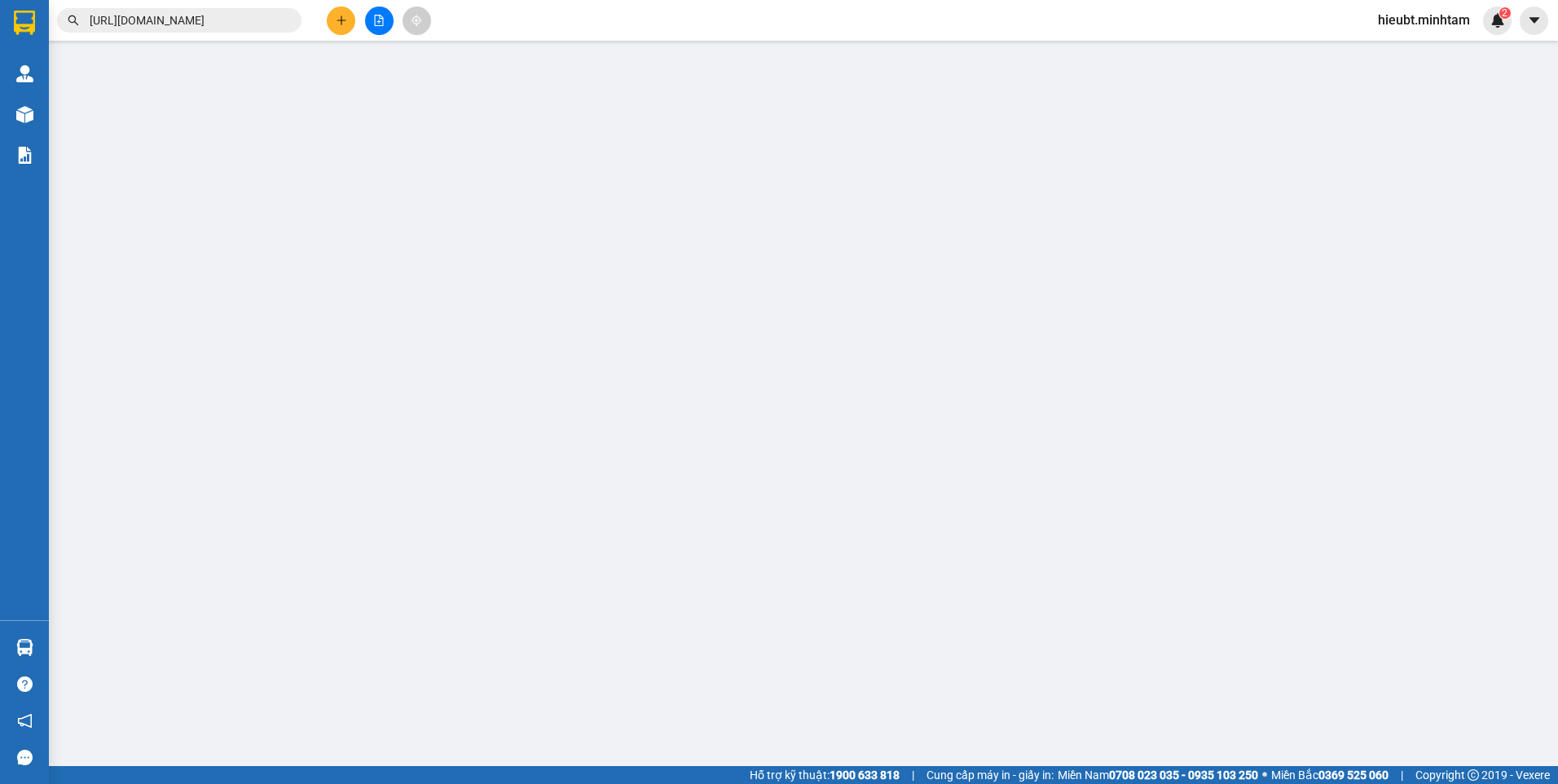
scroll to position [0, 35]
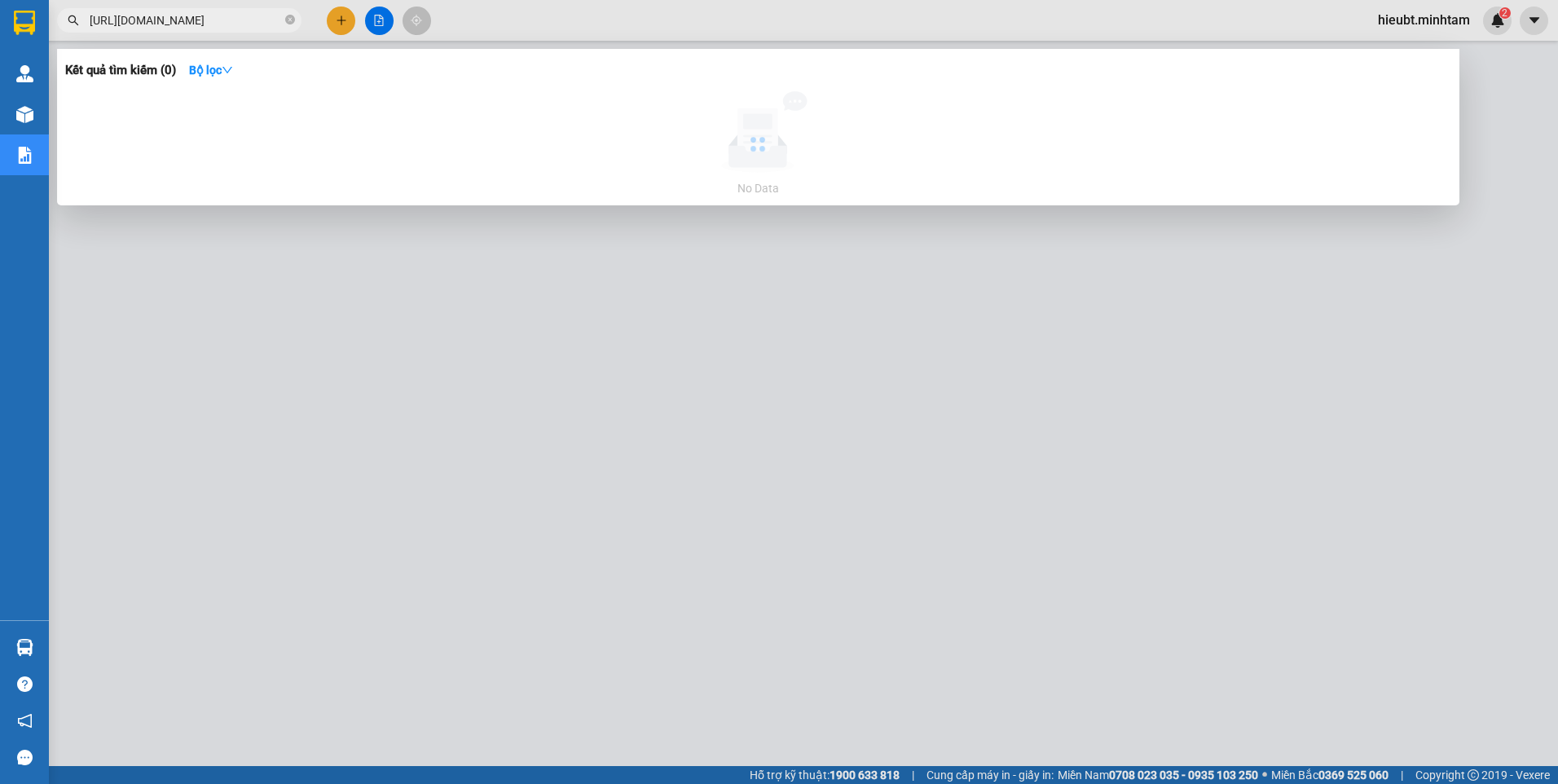
click at [280, 16] on input "https://guihang.vexere.com/new-report/7136" at bounding box center [185, 20] width 193 height 18
click at [288, 17] on icon "close-circle" at bounding box center [290, 19] width 10 height 10
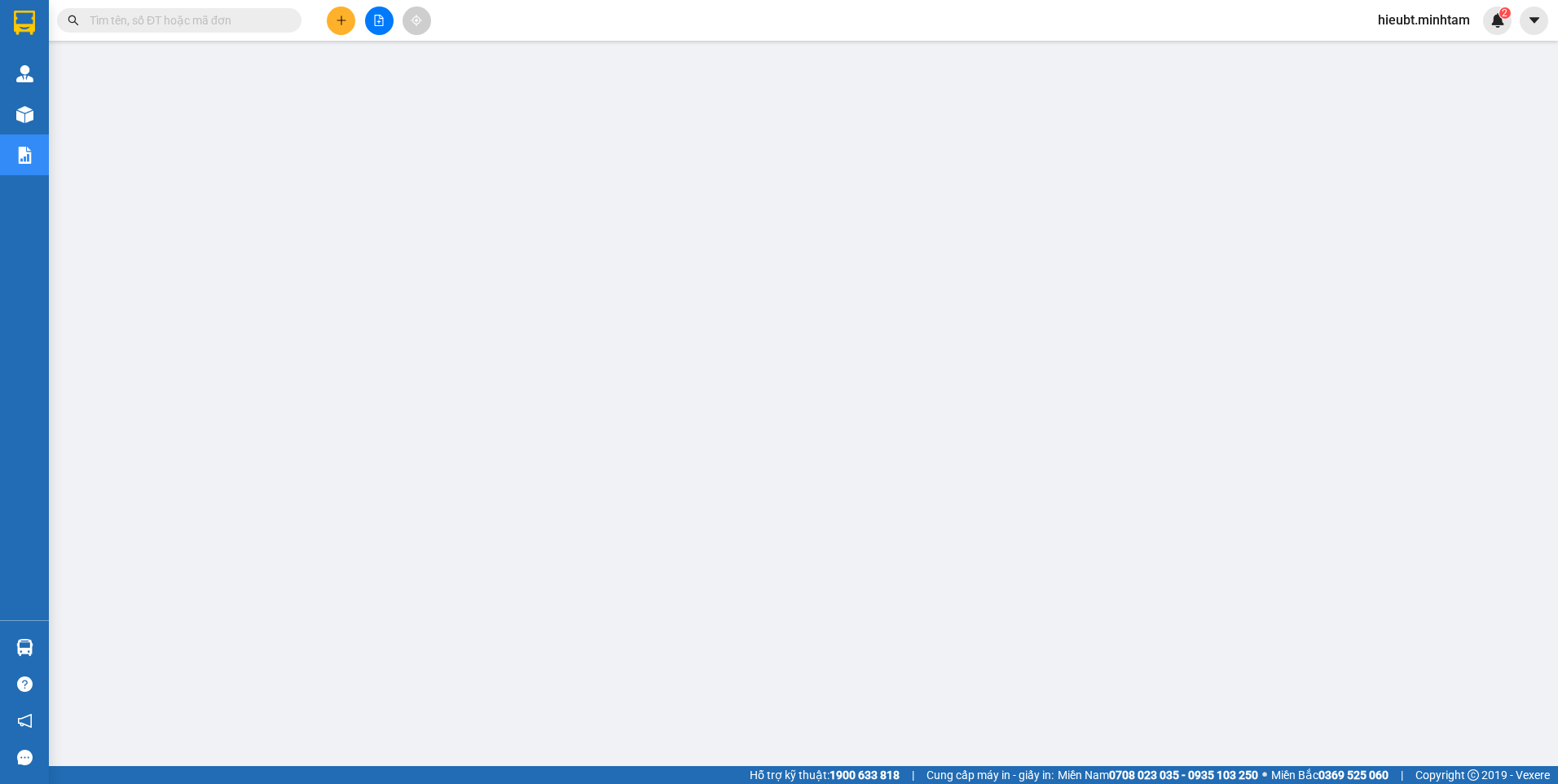
click at [243, 16] on input "text" at bounding box center [185, 20] width 193 height 18
paste input "SG08253321"
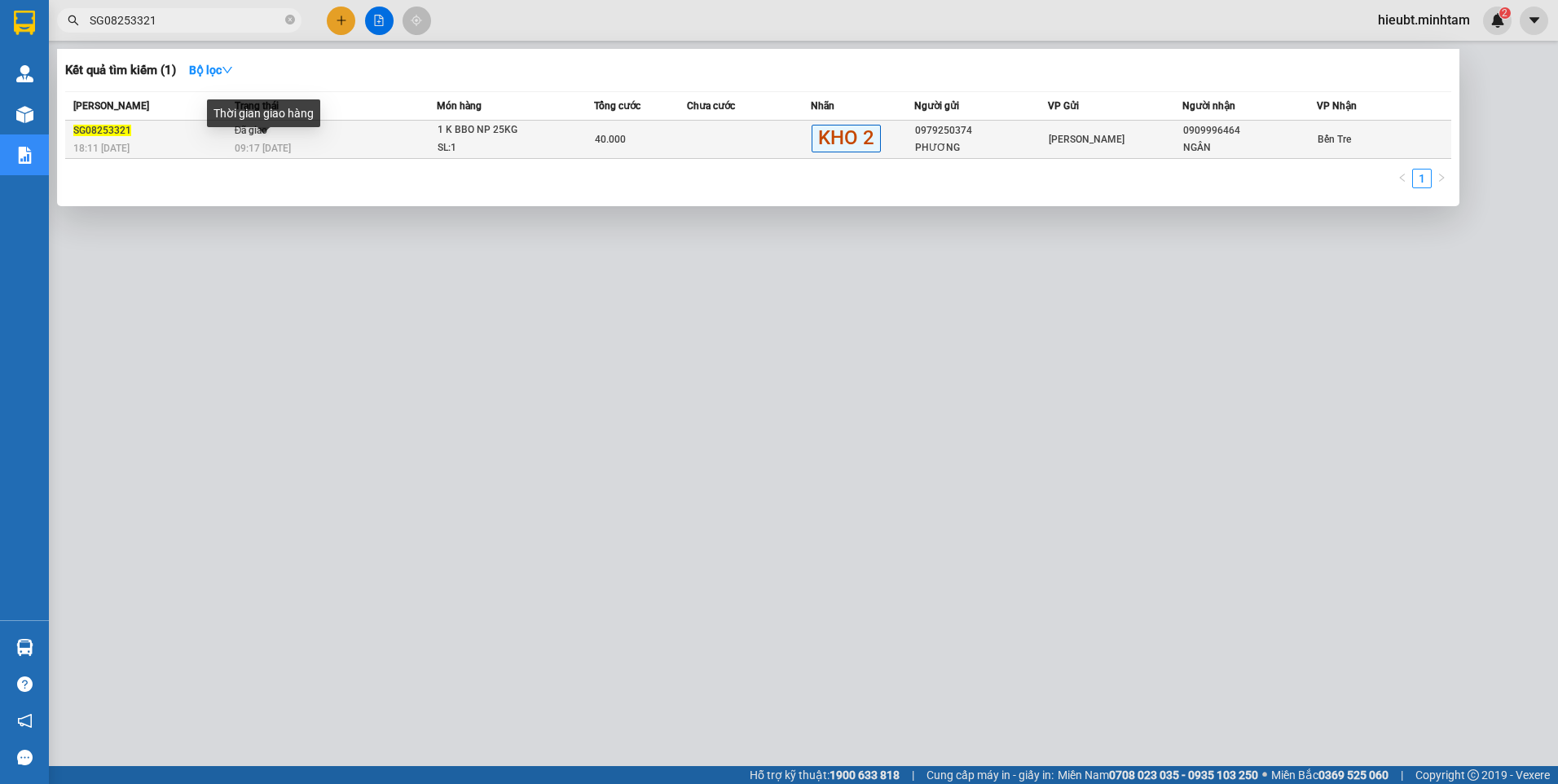
type input "SG08253321"
click at [274, 144] on span "09:17 - 14/08" at bounding box center [263, 147] width 57 height 11
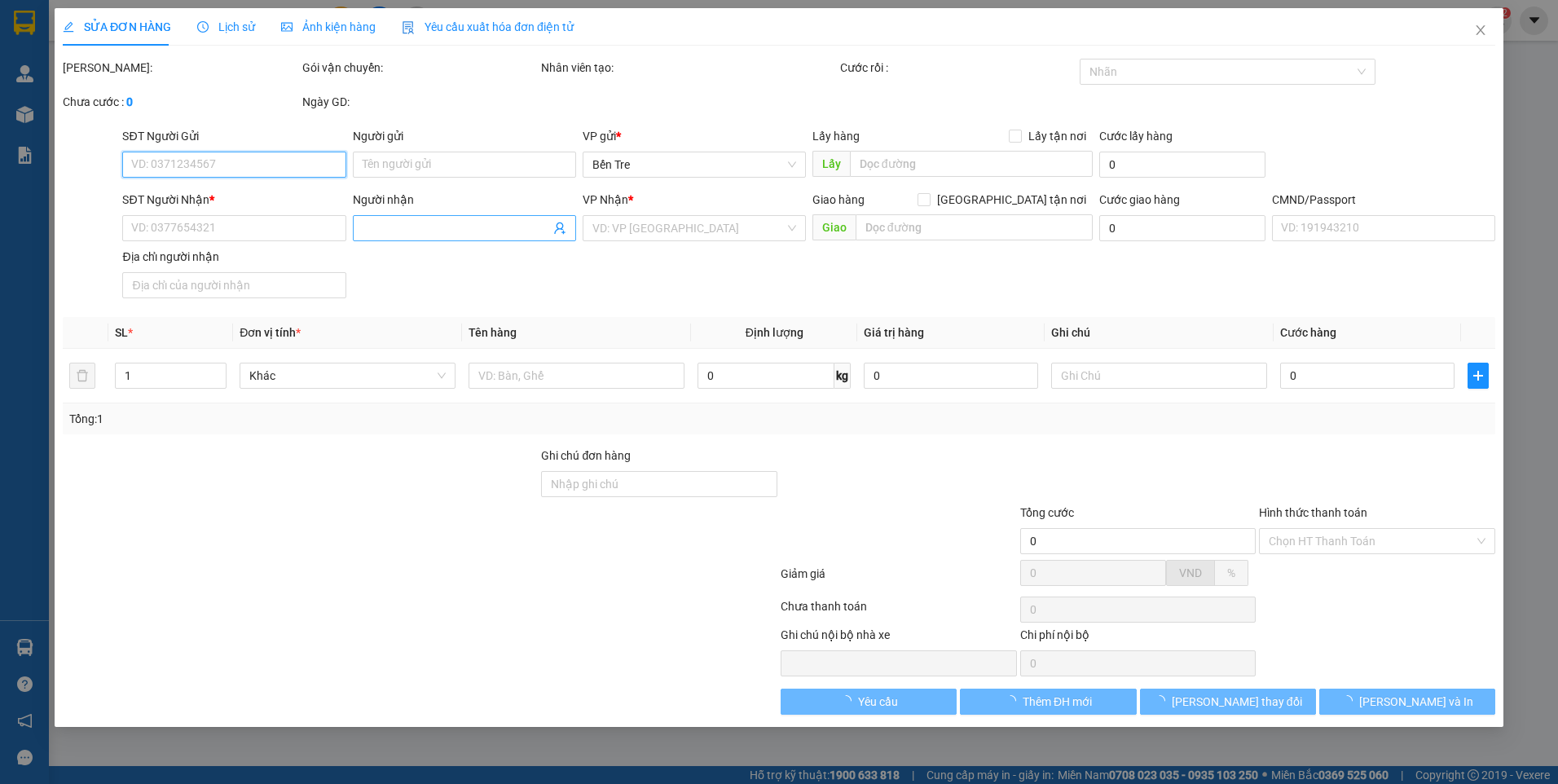
type input "0979250374"
type input "PHƯƠNG"
type input "0909996464"
type input "NGÂN"
type input "TÂN"
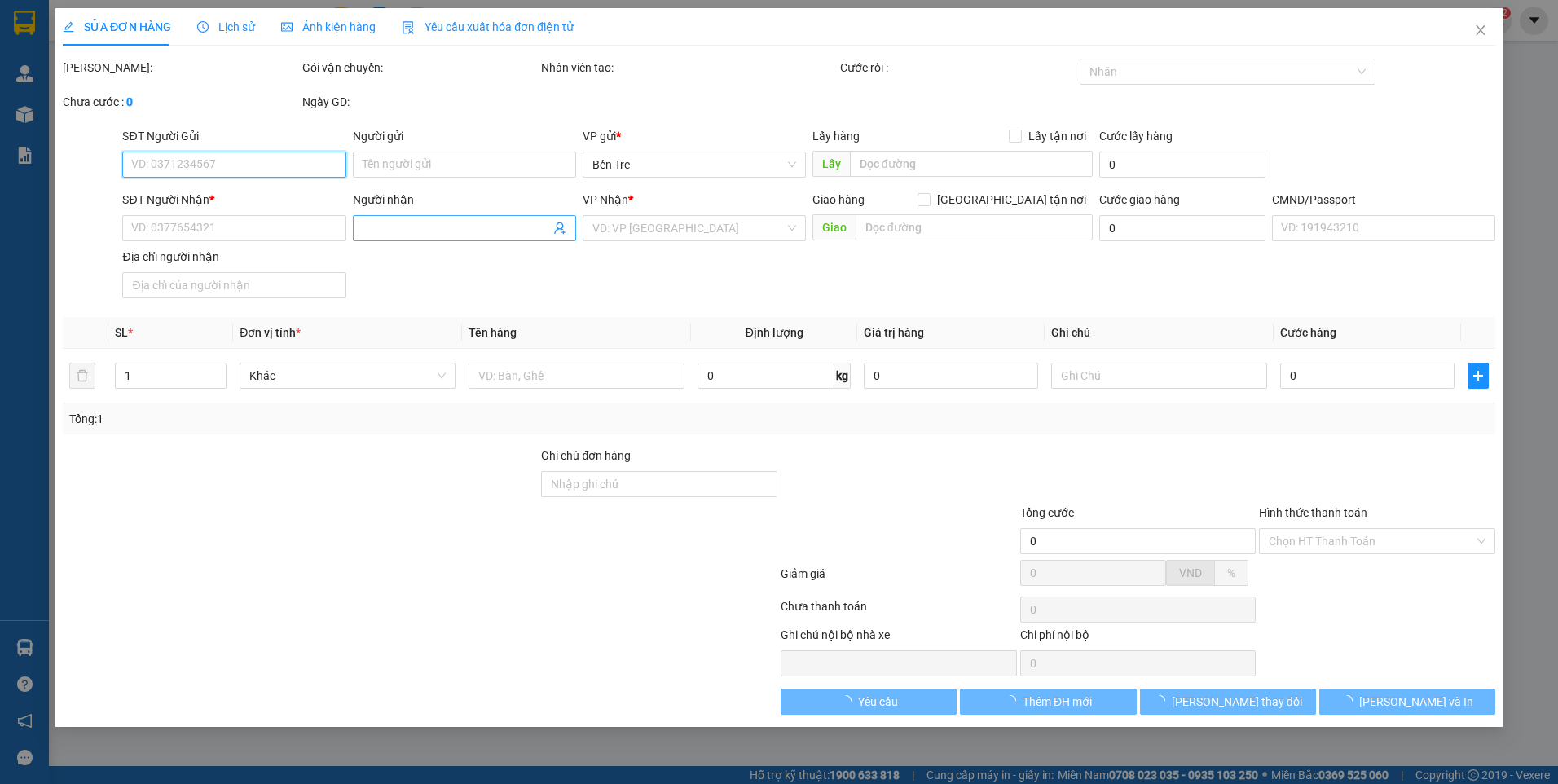
type input "40.000"
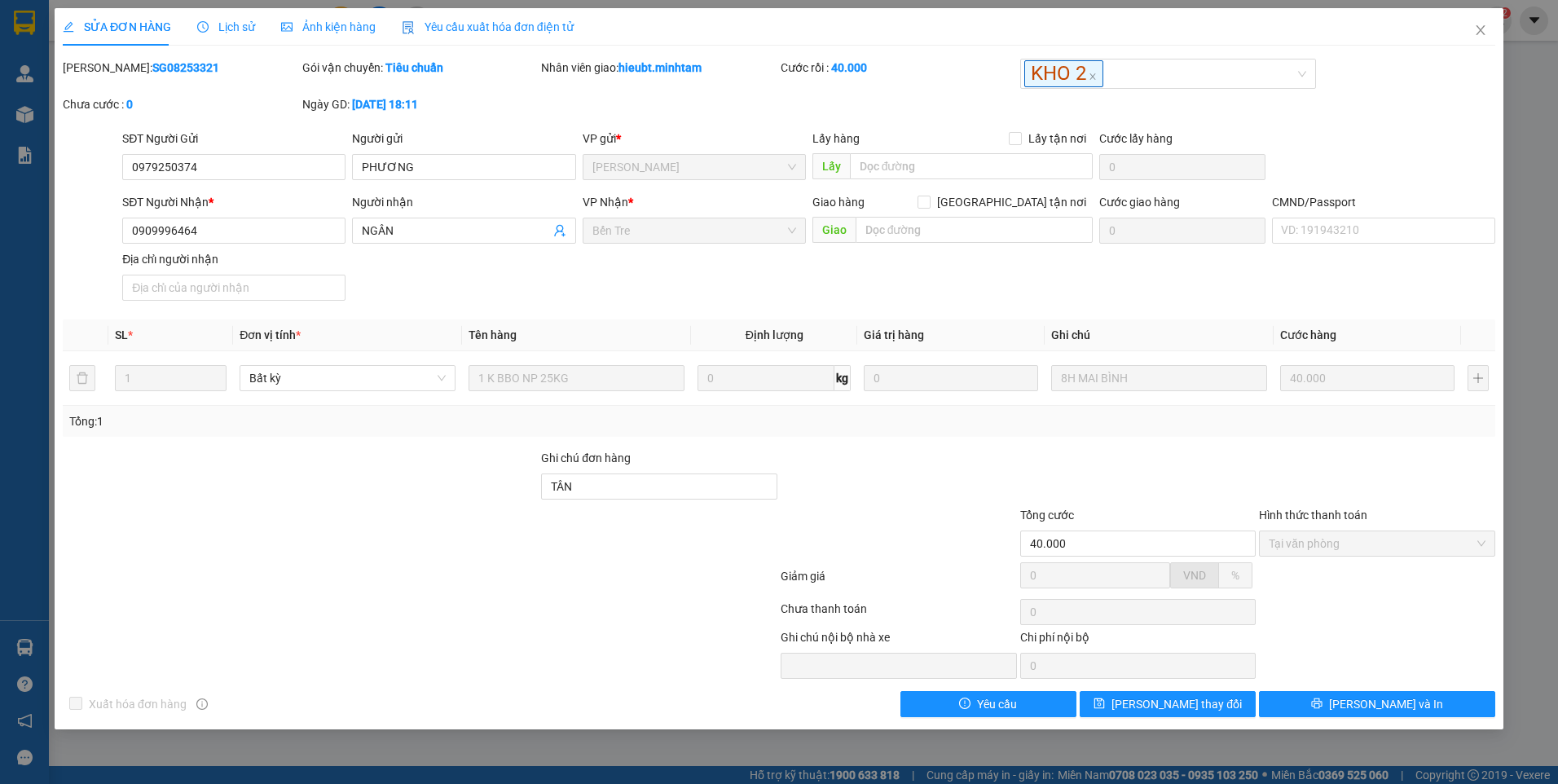
click at [242, 22] on span "Lịch sử" at bounding box center [226, 26] width 58 height 13
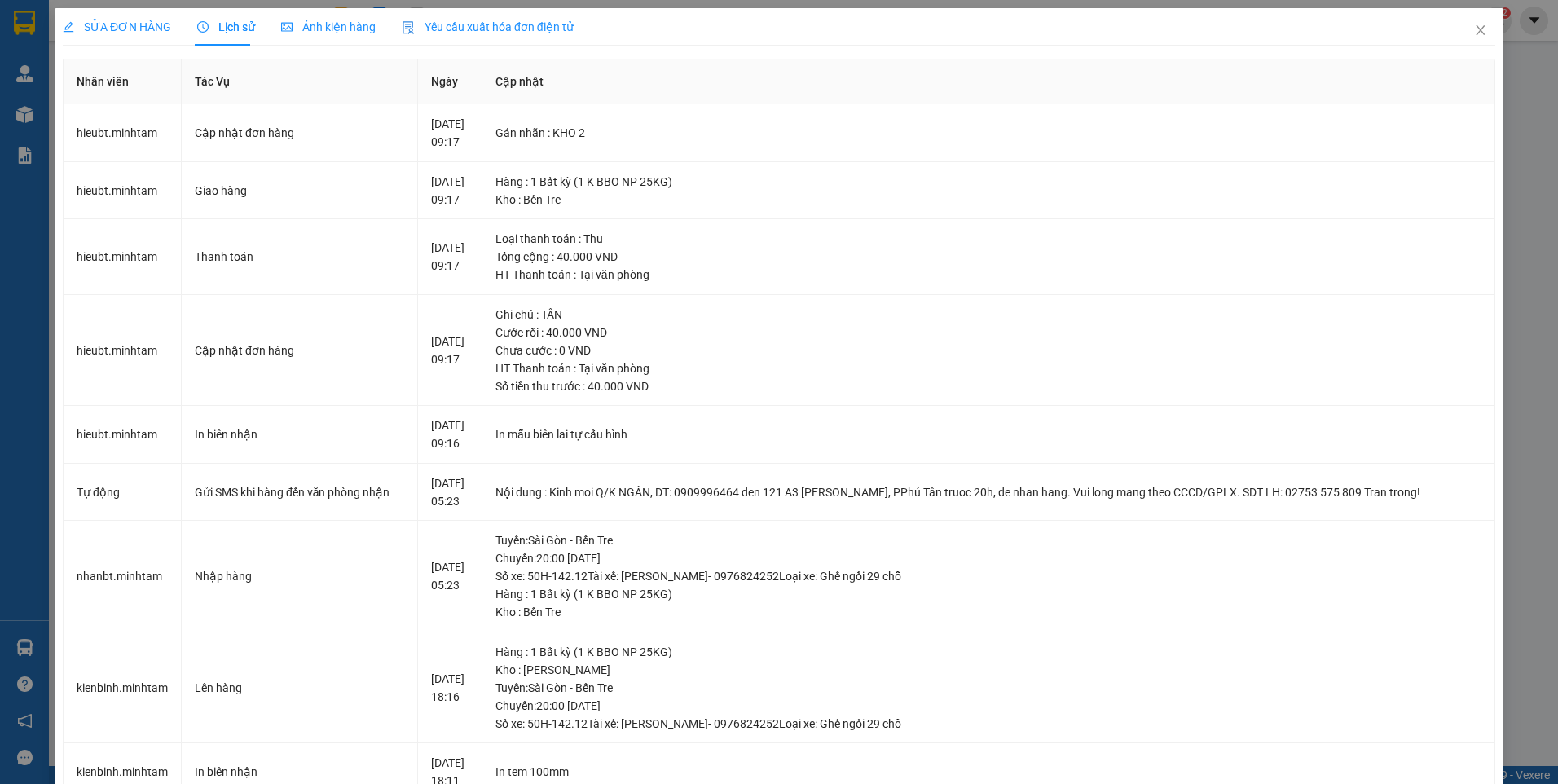
click at [166, 60] on th "Nhân viên" at bounding box center [123, 81] width 118 height 45
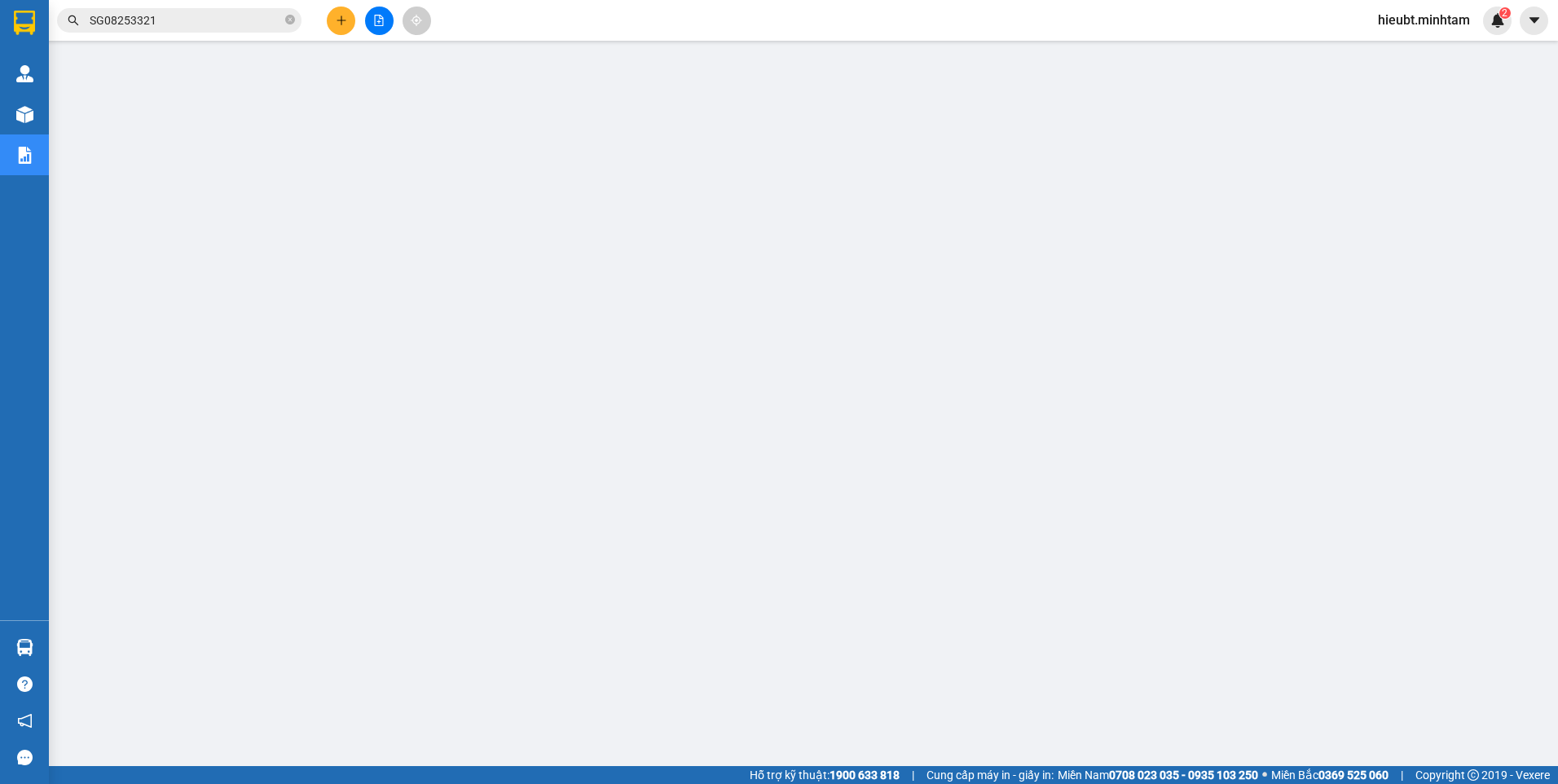
click at [137, 20] on input "SG08253321" at bounding box center [185, 20] width 193 height 18
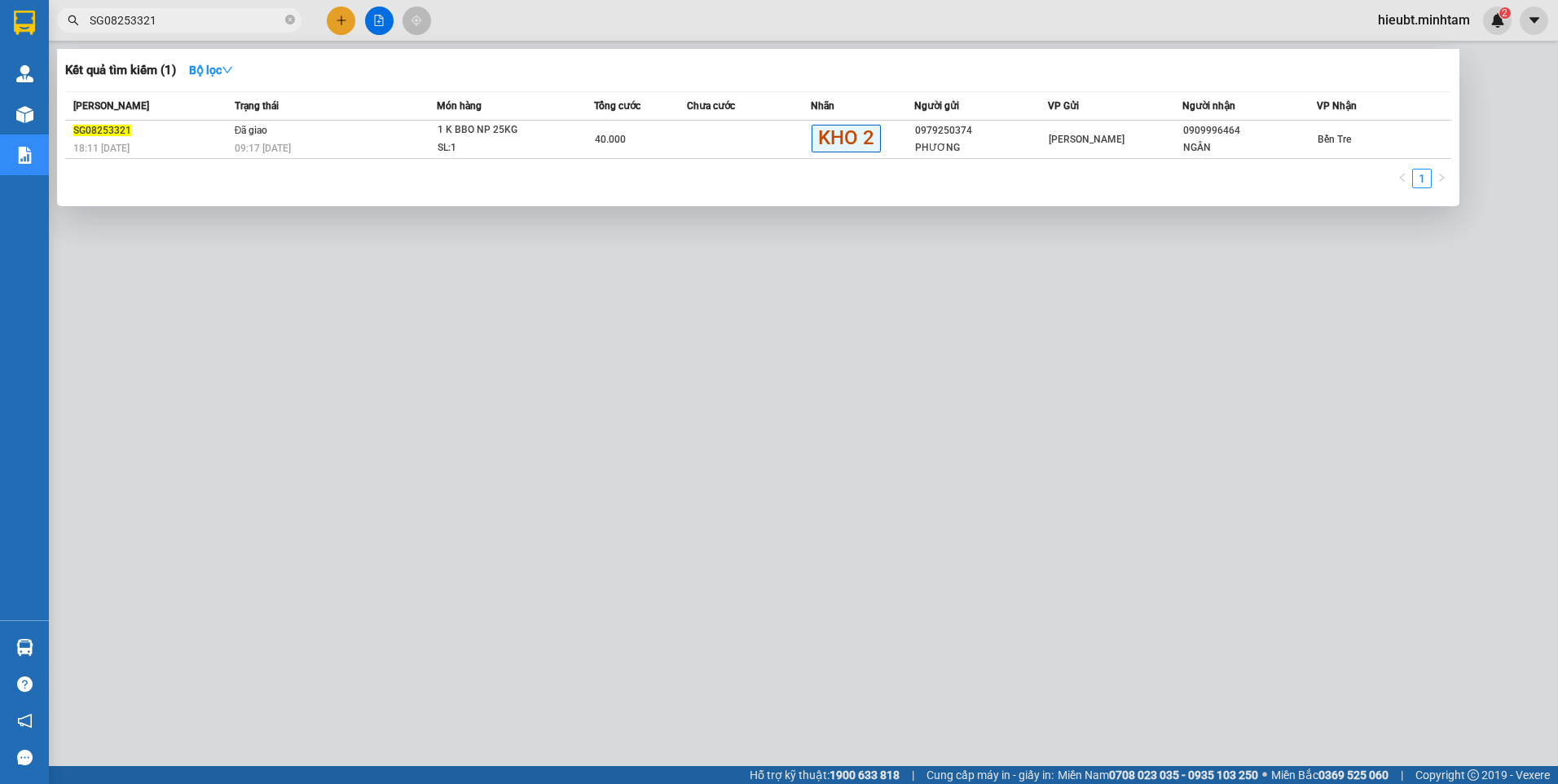
click at [137, 20] on input "SG08253321" at bounding box center [185, 20] width 193 height 18
paste input "09"
type input "SG08253309"
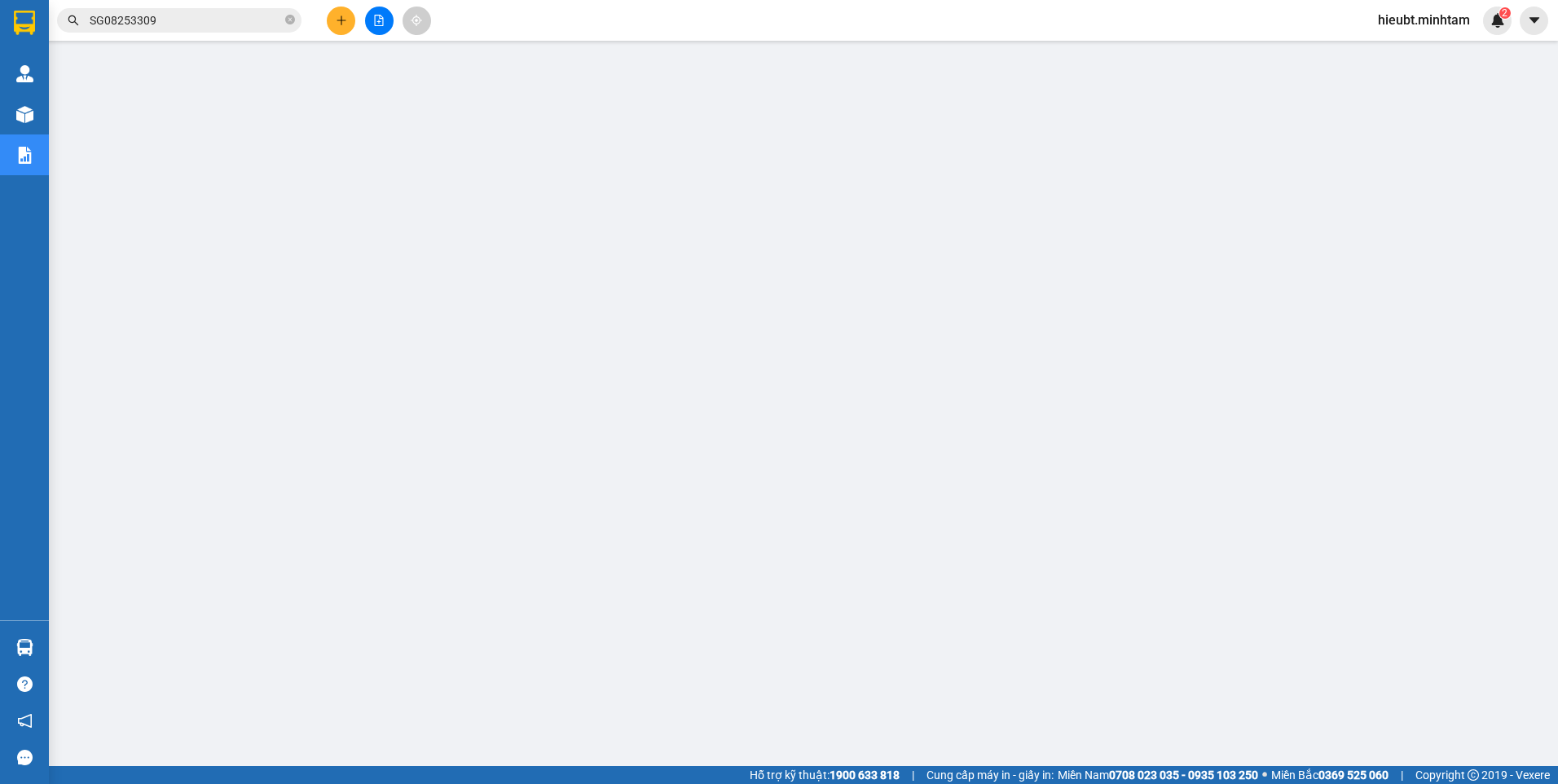
click at [1383, 19] on span "hieubt.minhtam" at bounding box center [1424, 19] width 118 height 20
drag, startPoint x: 1384, startPoint y: 50, endPoint x: 1373, endPoint y: 39, distance: 15.6
click at [1382, 49] on li "Đăng xuất" at bounding box center [1423, 50] width 121 height 26
